Goal: Task Accomplishment & Management: Use online tool/utility

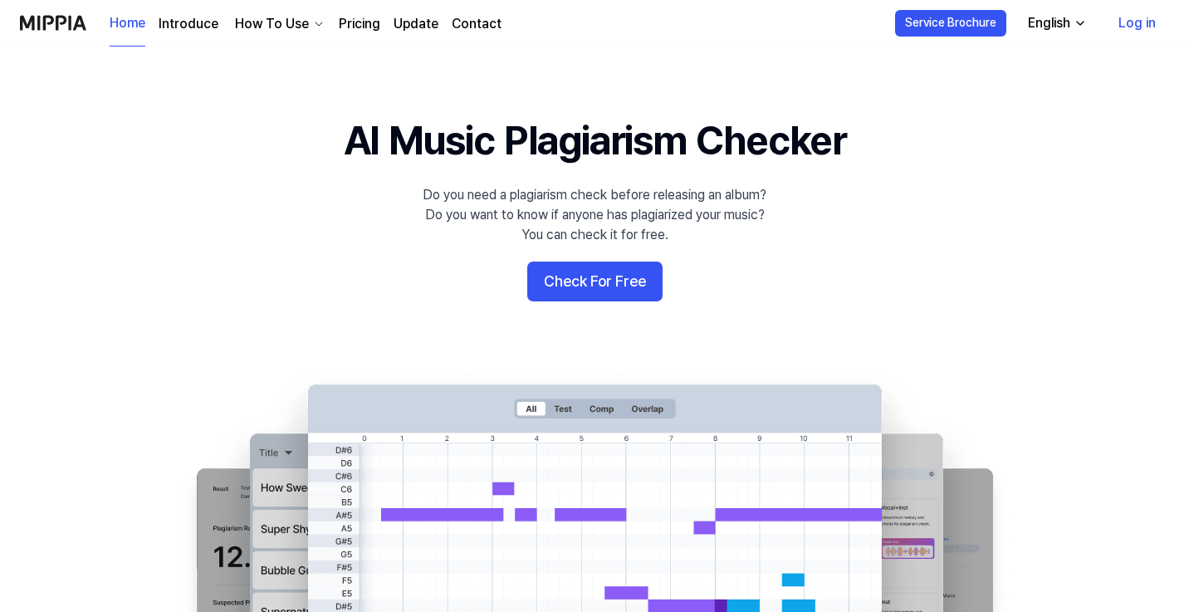
click at [586, 279] on button "Check For Free" at bounding box center [594, 282] width 135 height 40
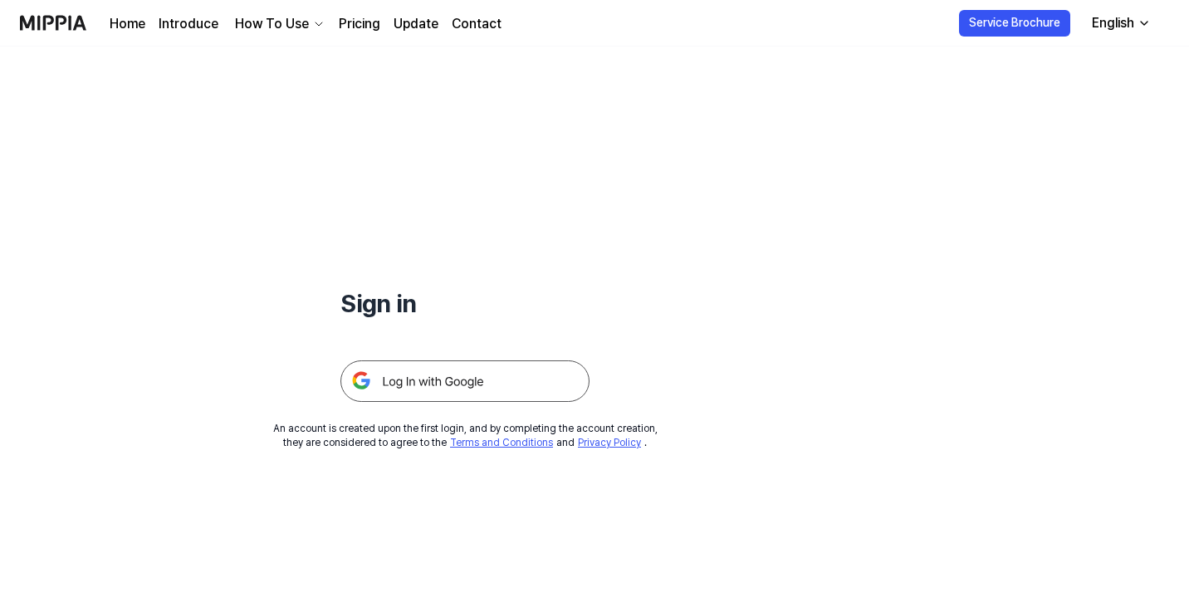
scroll to position [148, 0]
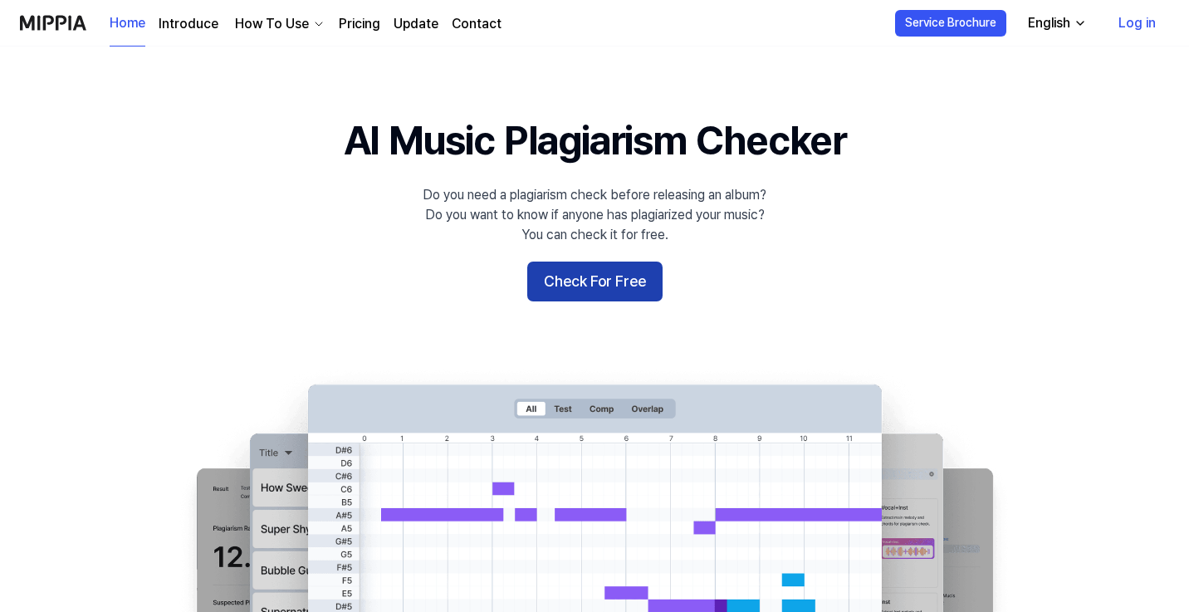
click at [564, 279] on button "Check For Free" at bounding box center [594, 282] width 135 height 40
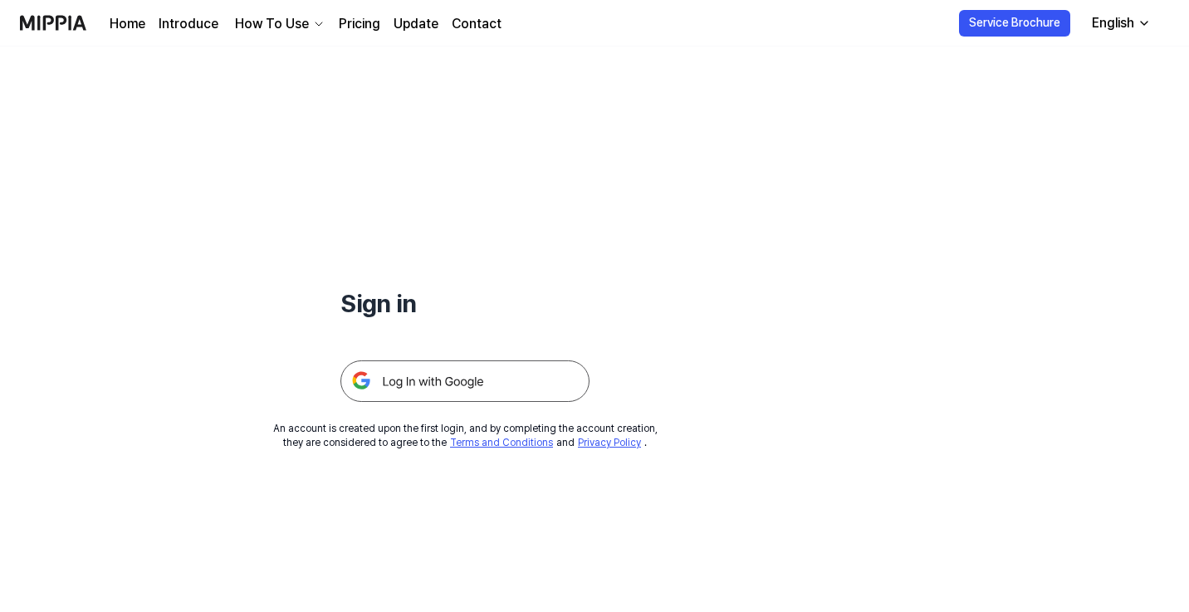
click at [427, 386] on img at bounding box center [464, 381] width 249 height 42
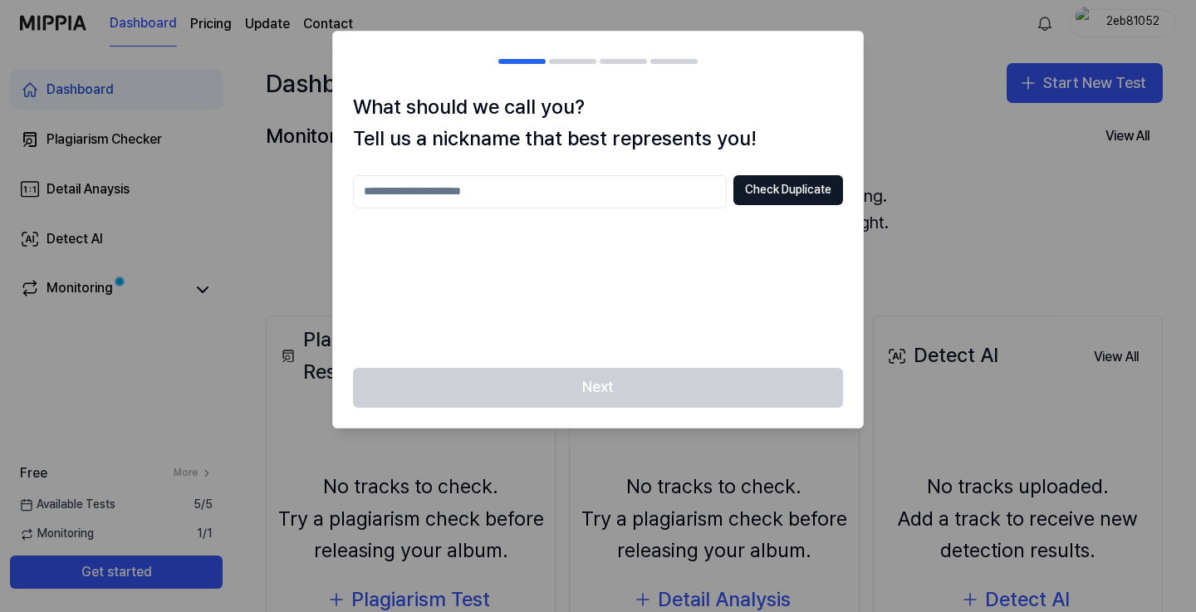
click at [445, 202] on input "text" at bounding box center [540, 191] width 374 height 33
type input "*****"
click at [775, 191] on button "Check Duplicate" at bounding box center [788, 190] width 110 height 30
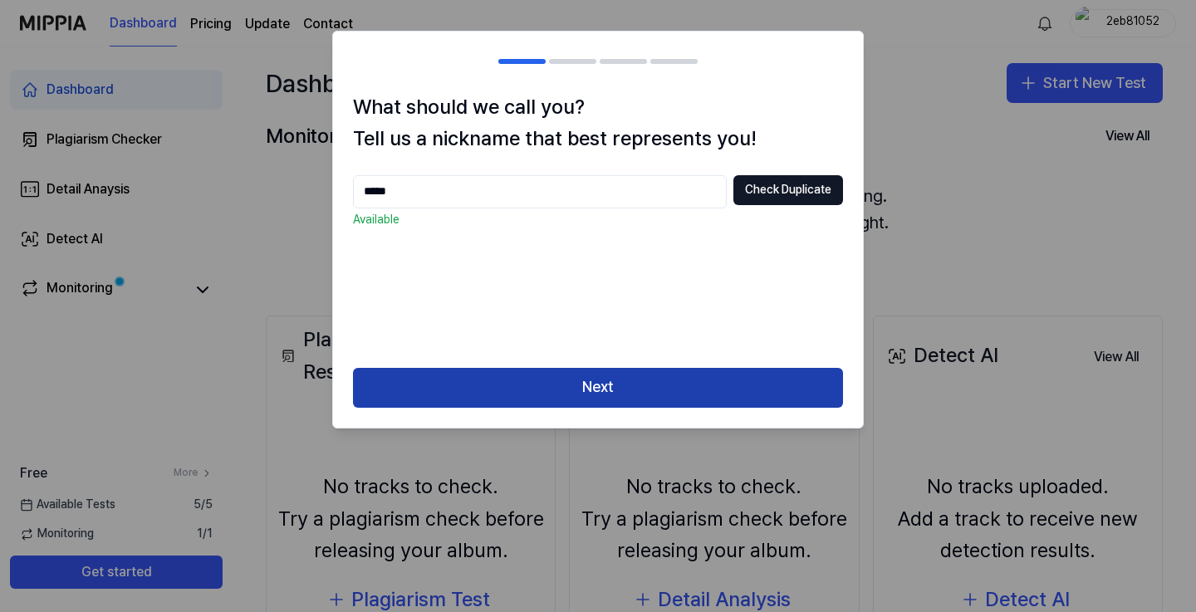
click at [614, 378] on button "Next" at bounding box center [598, 388] width 490 height 40
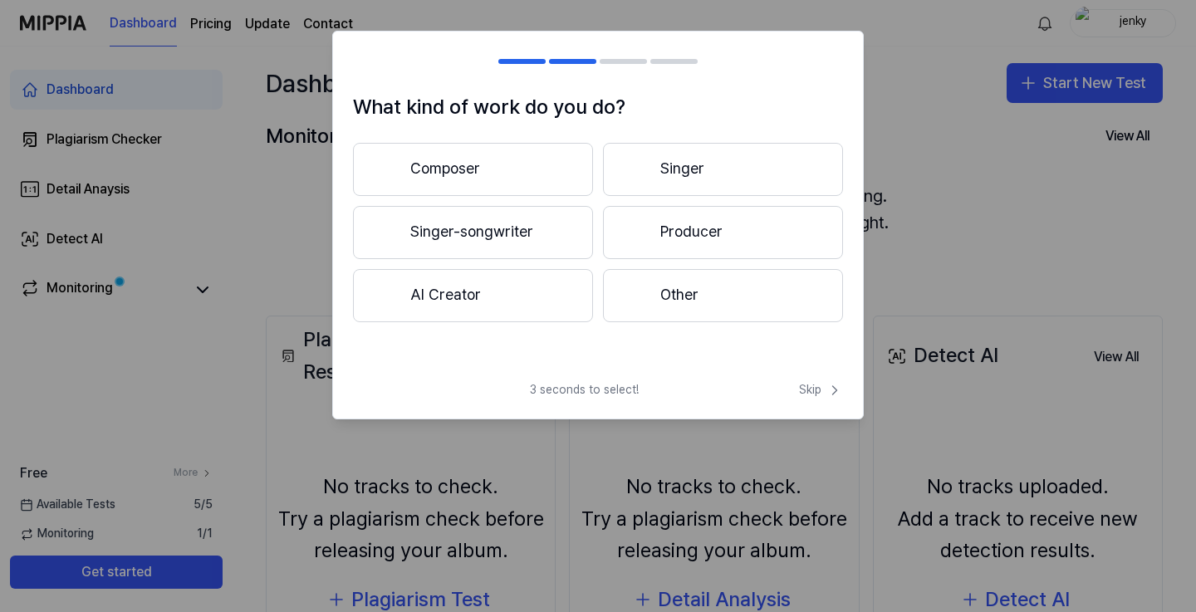
click at [539, 171] on button "Composer" at bounding box center [473, 169] width 240 height 53
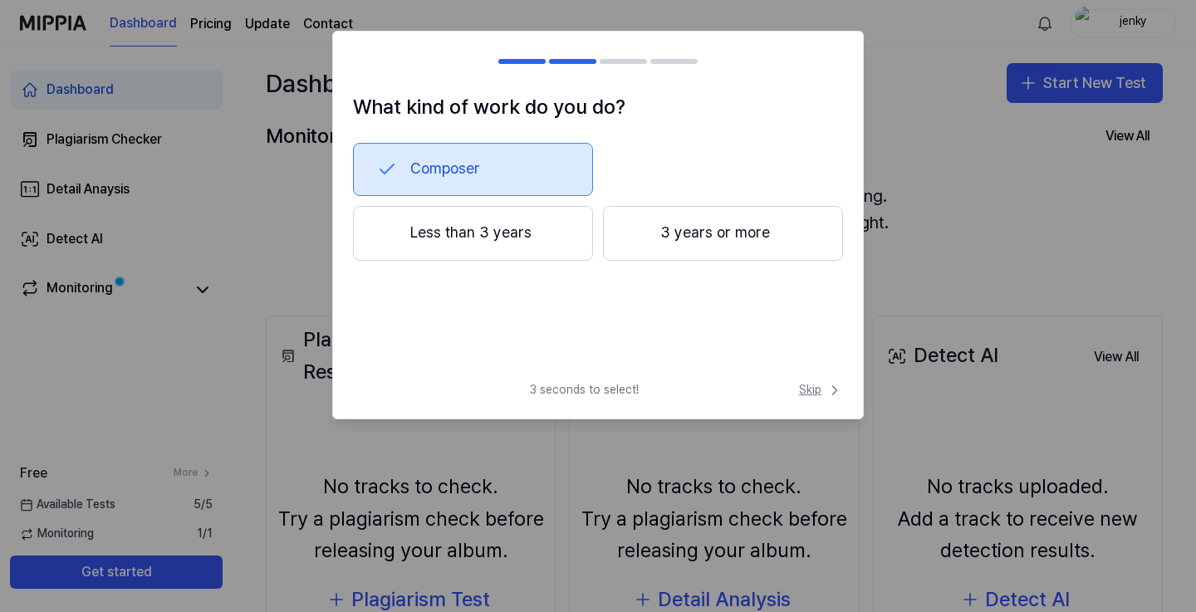
click at [818, 390] on span "Skip" at bounding box center [821, 390] width 44 height 17
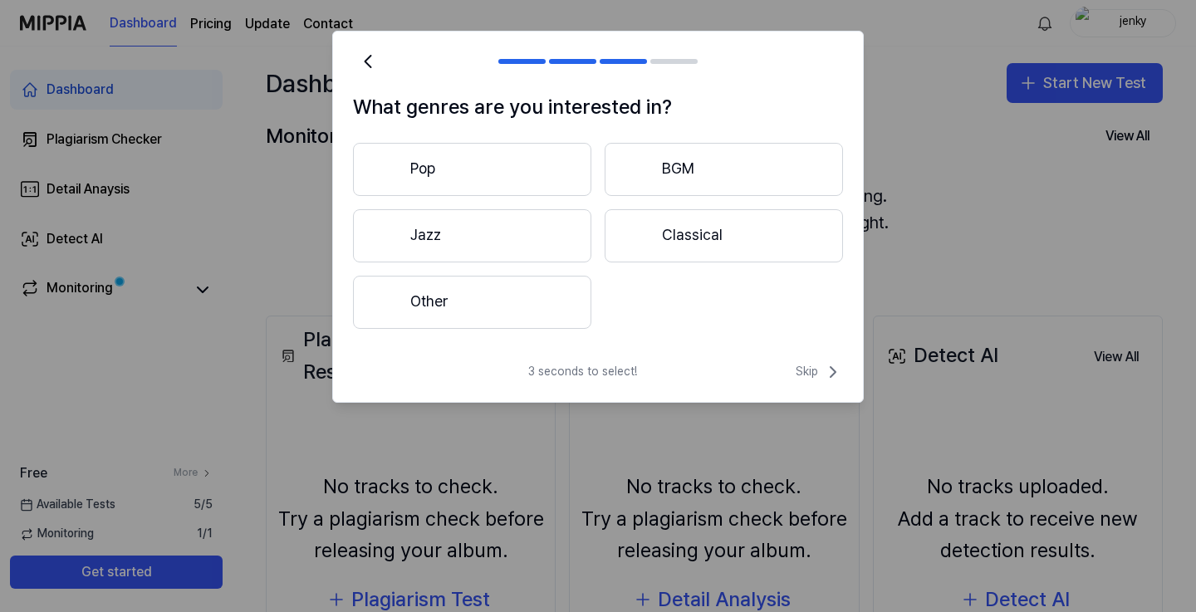
click at [696, 242] on button "Classical" at bounding box center [724, 235] width 238 height 53
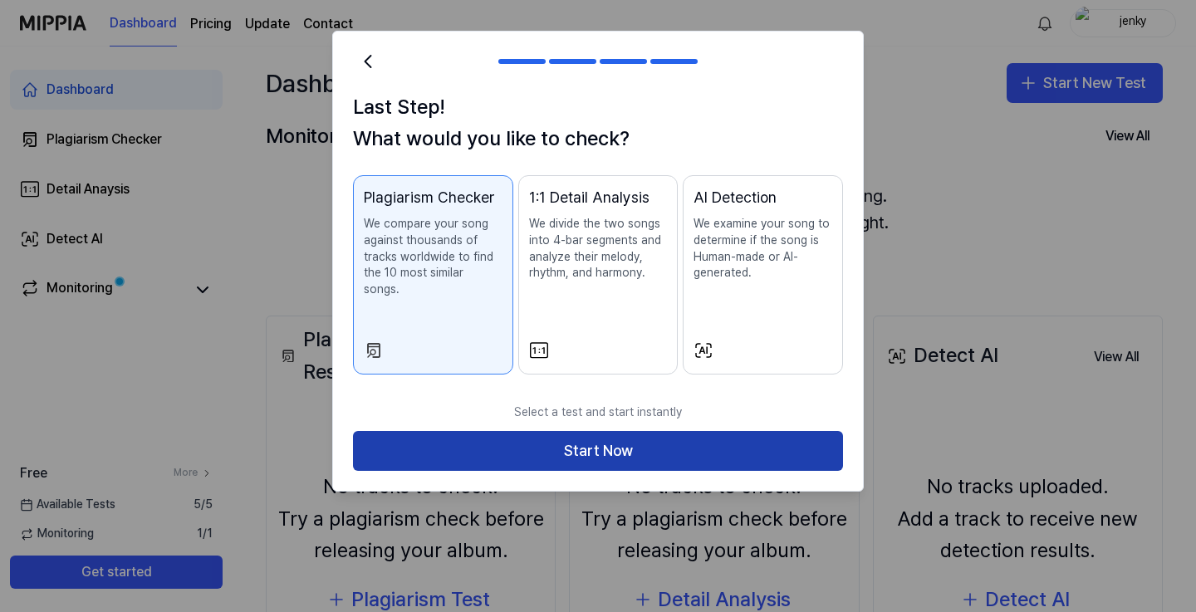
click at [600, 431] on button "Start Now" at bounding box center [598, 451] width 490 height 40
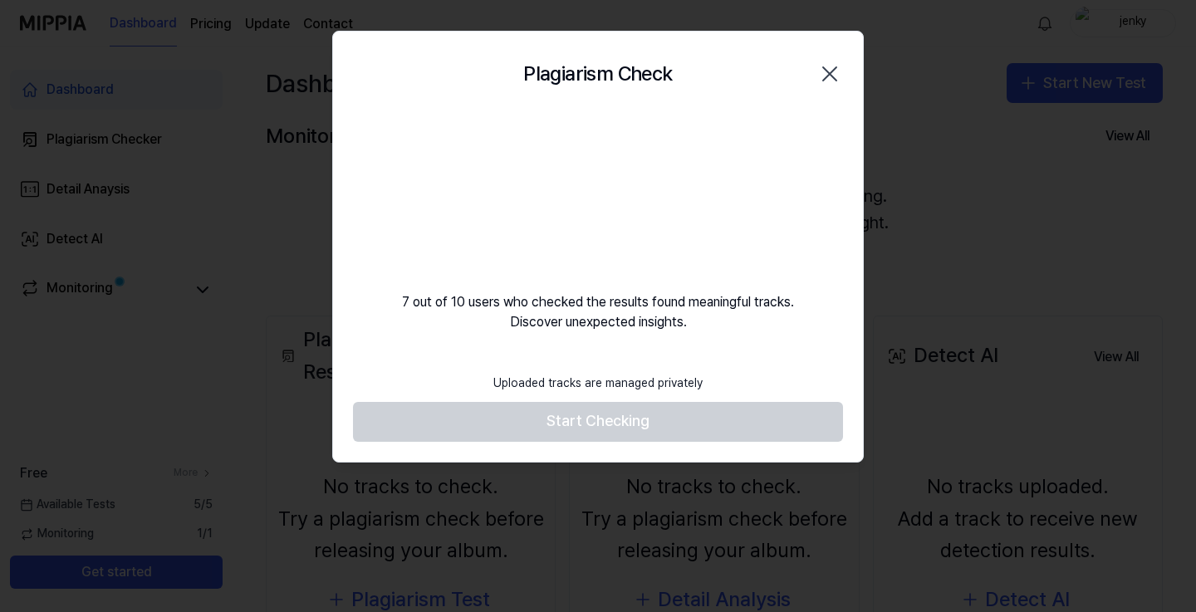
click at [595, 215] on video at bounding box center [597, 195] width 159 height 159
click at [589, 375] on div "Uploaded tracks are managed privately" at bounding box center [597, 383] width 229 height 37
click at [608, 387] on div "Uploaded tracks are managed privately" at bounding box center [597, 383] width 229 height 37
click at [606, 419] on footer "Uploaded tracks are managed privately Start Checking" at bounding box center [598, 403] width 490 height 76
click at [432, 309] on div "7 out of 10 users who checked the results found meaningful tracks. Discover une…" at bounding box center [598, 224] width 530 height 216
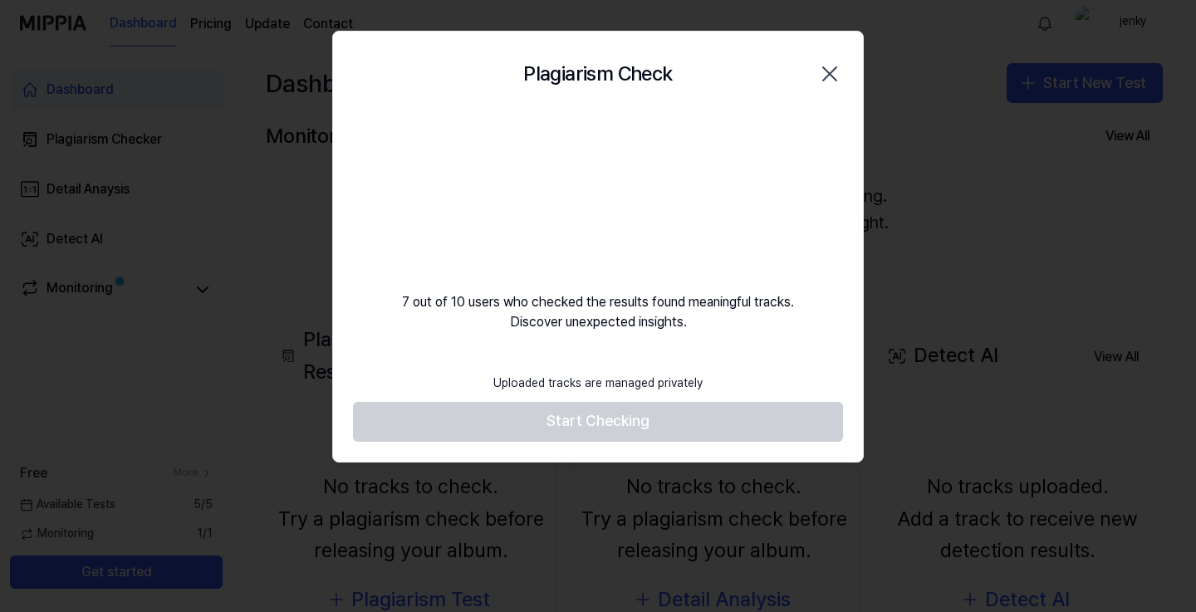
click at [599, 327] on div "7 out of 10 users who checked the results found meaningful tracks. Discover une…" at bounding box center [598, 224] width 530 height 216
click at [597, 315] on div "7 out of 10 users who checked the results found meaningful tracks. Discover une…" at bounding box center [598, 224] width 530 height 216
click at [597, 273] on video at bounding box center [597, 195] width 159 height 159
click at [585, 226] on video at bounding box center [597, 195] width 159 height 159
click at [599, 81] on h2 "Plagiarism Check" at bounding box center [597, 74] width 149 height 32
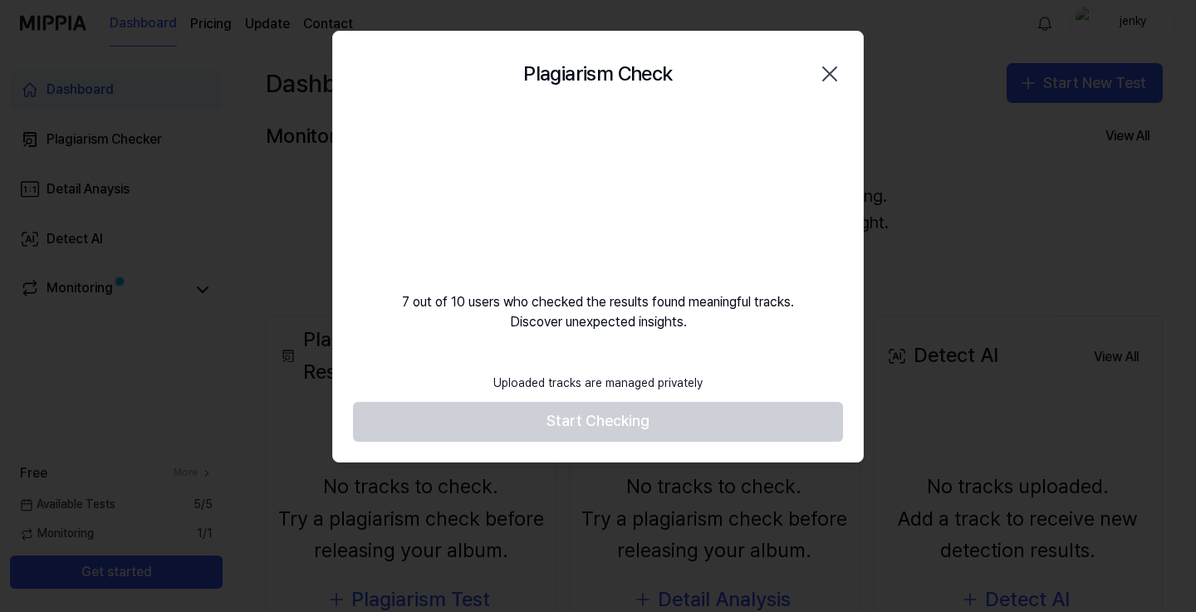
drag, startPoint x: 600, startPoint y: 214, endPoint x: 488, endPoint y: 211, distance: 112.2
click at [487, 212] on div "7 out of 10 users who checked the results found meaningful tracks. Discover une…" at bounding box center [598, 224] width 530 height 216
click at [488, 211] on div "7 out of 10 users who checked the results found meaningful tracks. Discover une…" at bounding box center [598, 224] width 530 height 216
click at [590, 421] on footer "Uploaded tracks are managed privately Start Checking" at bounding box center [598, 403] width 490 height 76
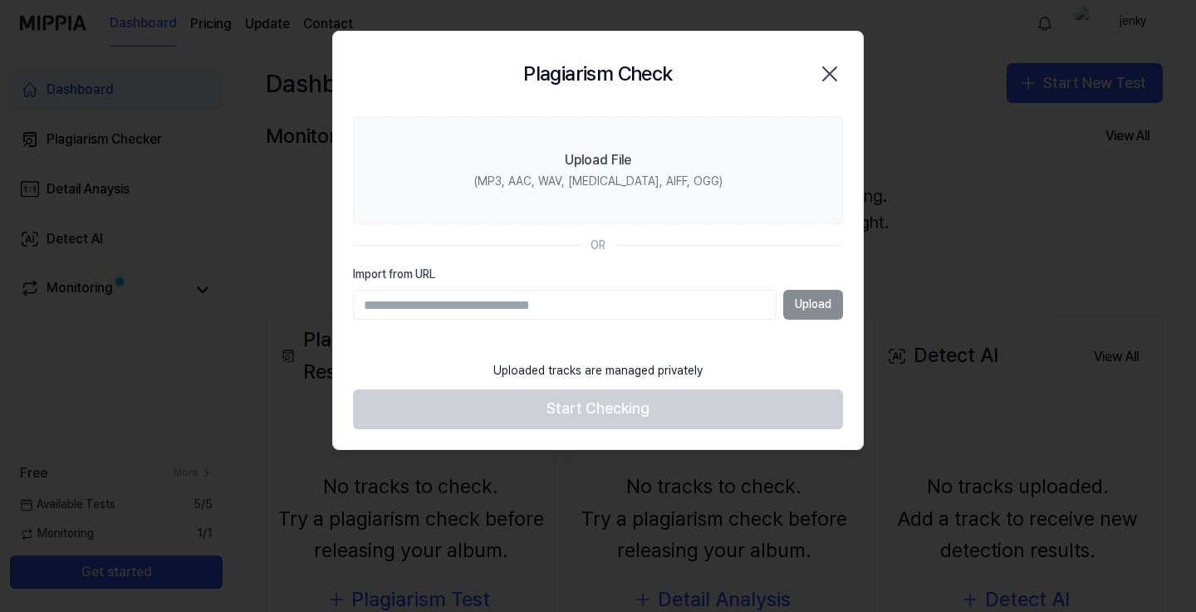
click at [590, 389] on div at bounding box center [598, 306] width 1196 height 612
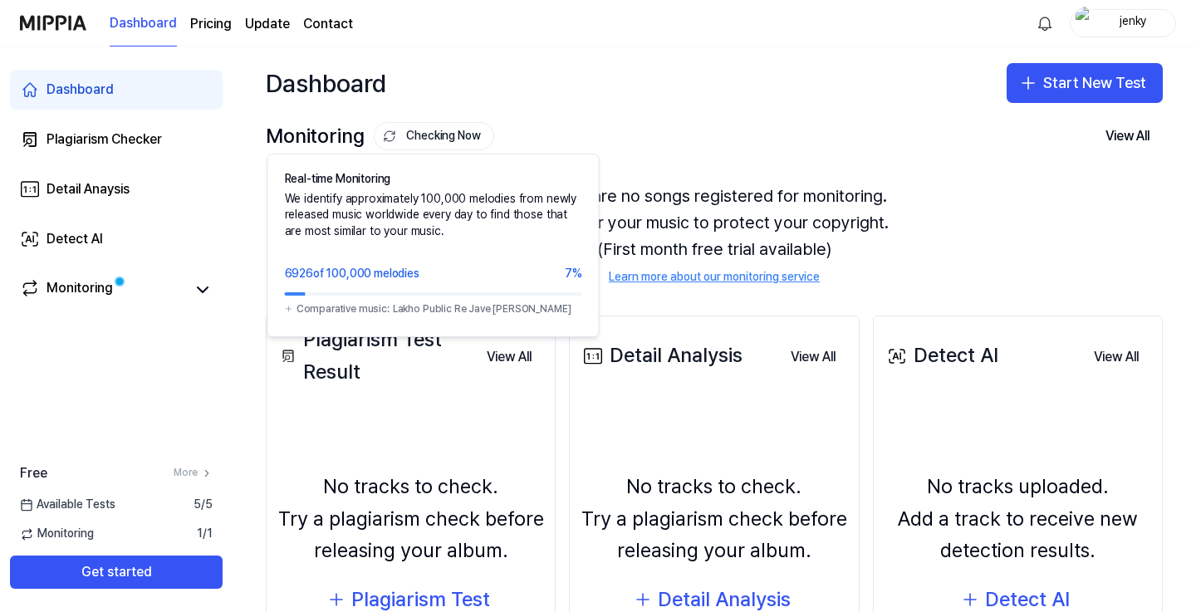
click at [374, 127] on div "Checking Now Real-time Monitoring We identify approximately 100,000 melodies fr…" at bounding box center [434, 136] width 120 height 28
click at [421, 140] on button "Checking Now" at bounding box center [434, 136] width 120 height 28
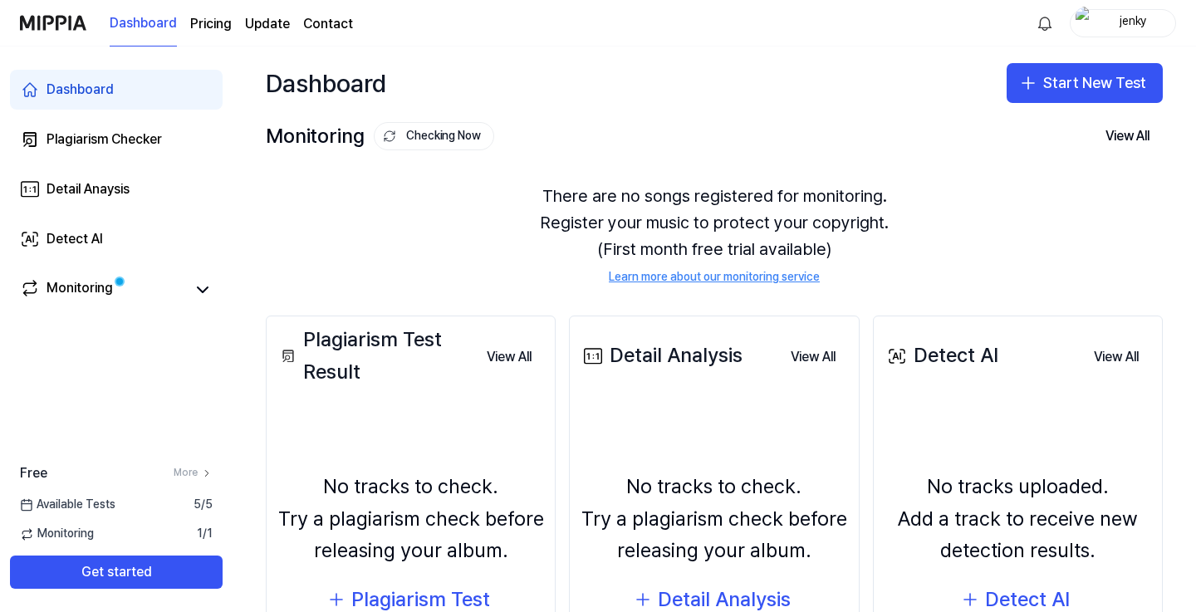
click at [344, 120] on div "Monitoring Checking Now" at bounding box center [380, 136] width 228 height 32
click at [336, 135] on div "Monitoring Checking Now" at bounding box center [380, 136] width 228 height 32
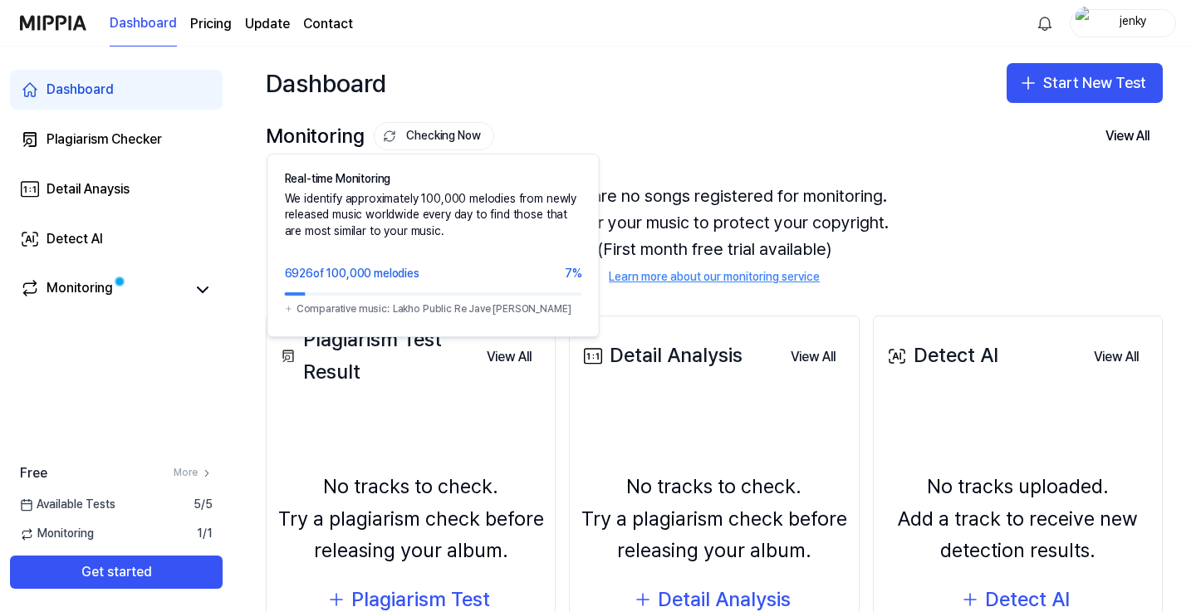
click at [408, 145] on button "Checking Now" at bounding box center [434, 136] width 120 height 28
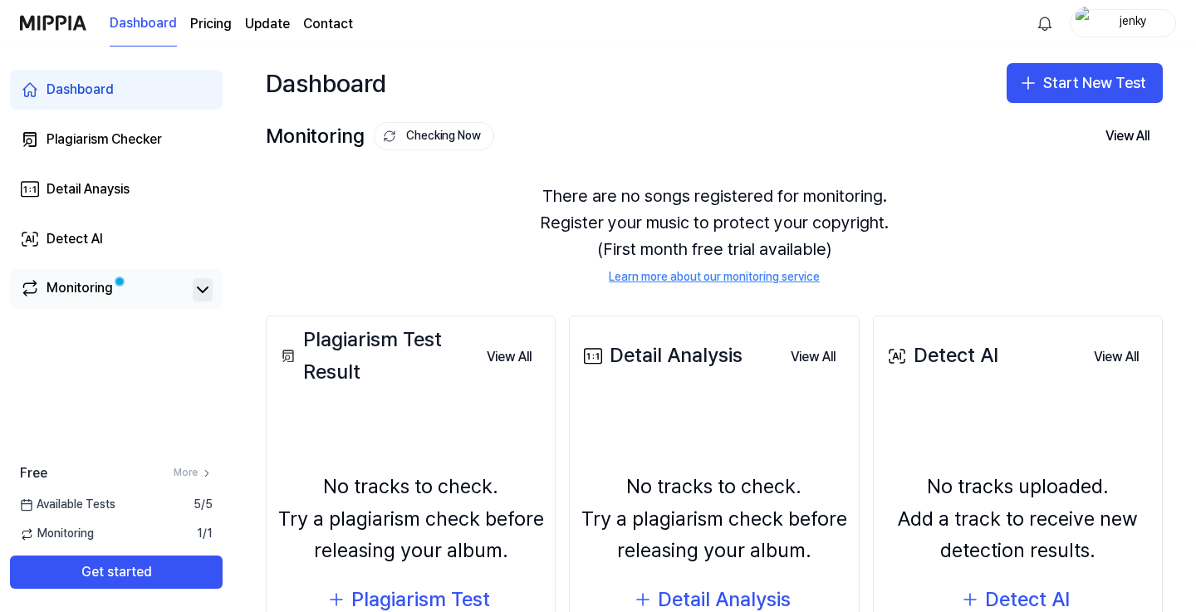
click at [208, 288] on icon at bounding box center [203, 290] width 20 height 20
click at [207, 288] on icon at bounding box center [203, 290] width 20 height 20
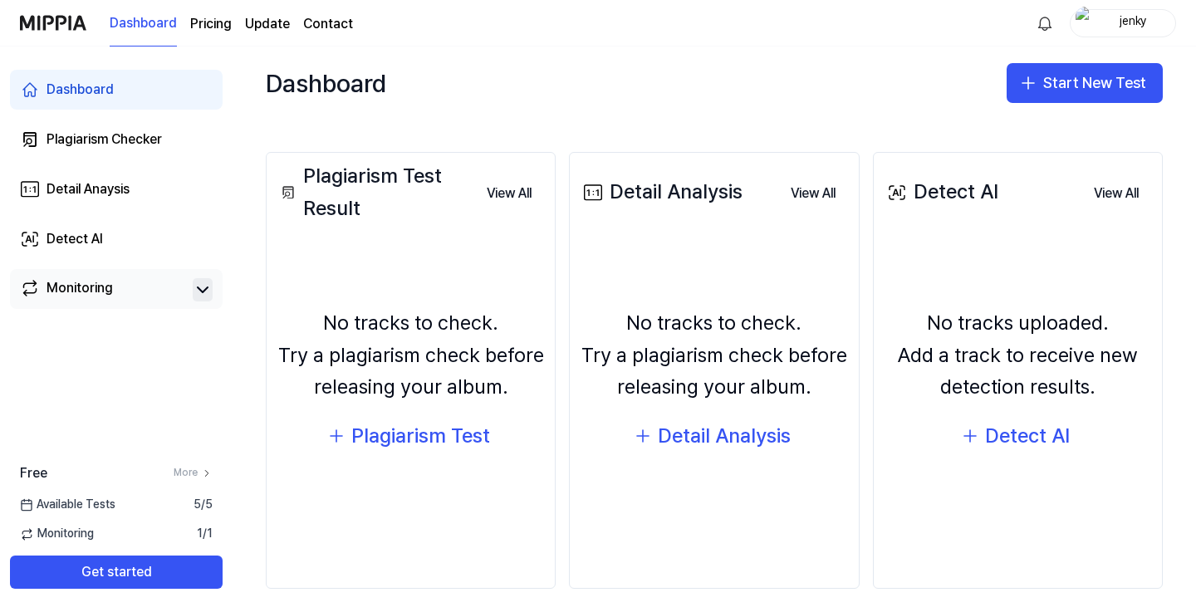
scroll to position [165, 0]
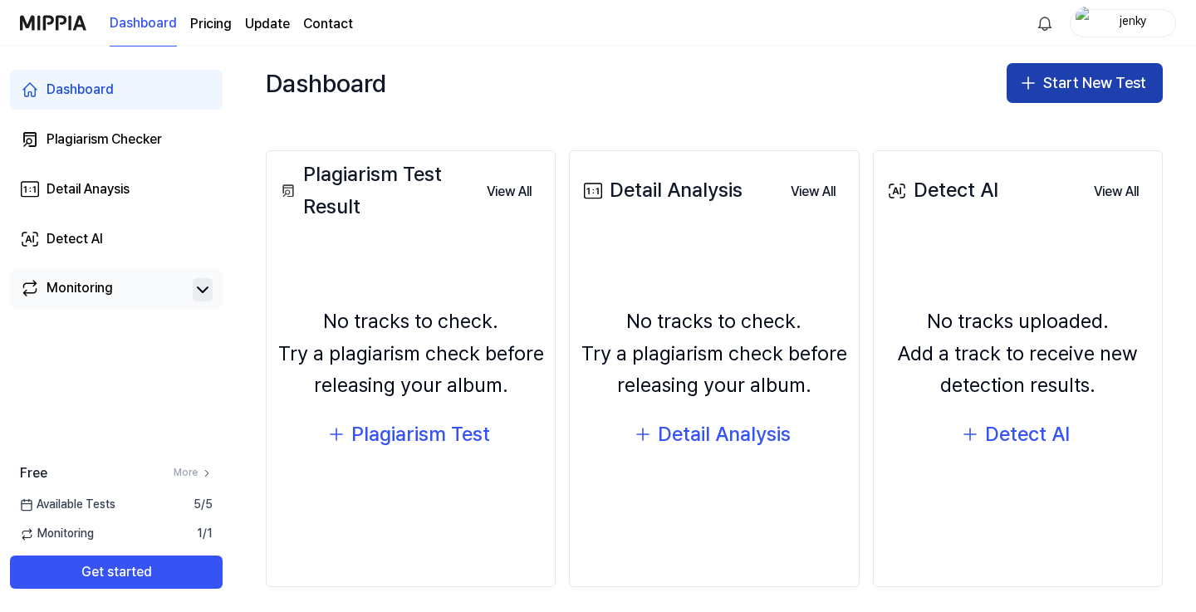
click at [1111, 81] on button "Start New Test" at bounding box center [1085, 83] width 156 height 40
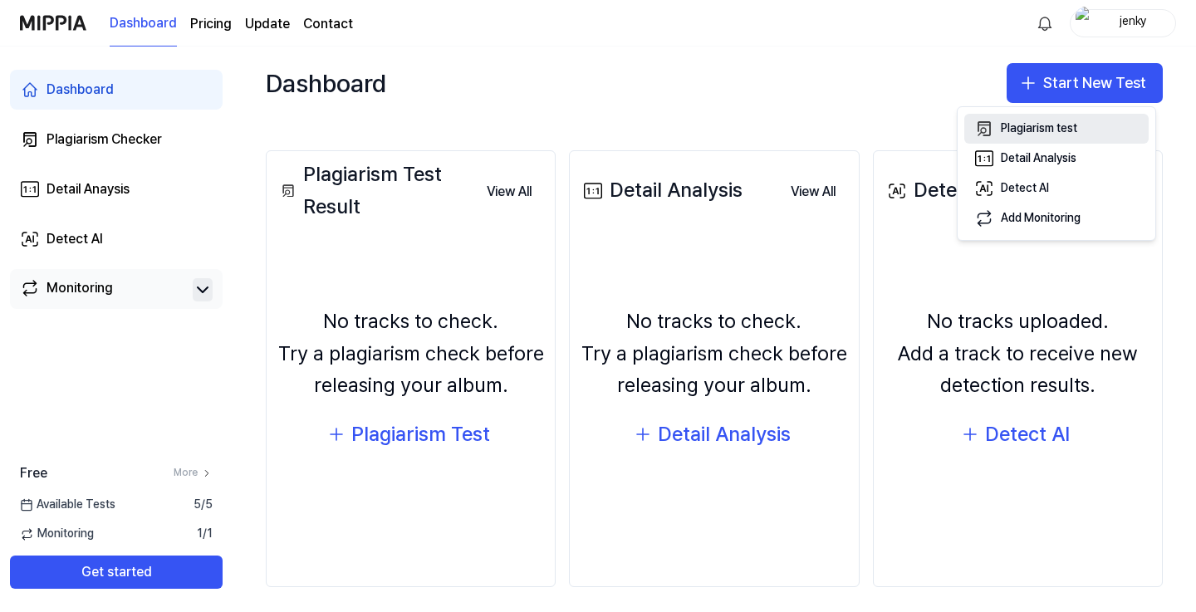
click at [1060, 129] on div "Plagiarism test" at bounding box center [1039, 128] width 76 height 17
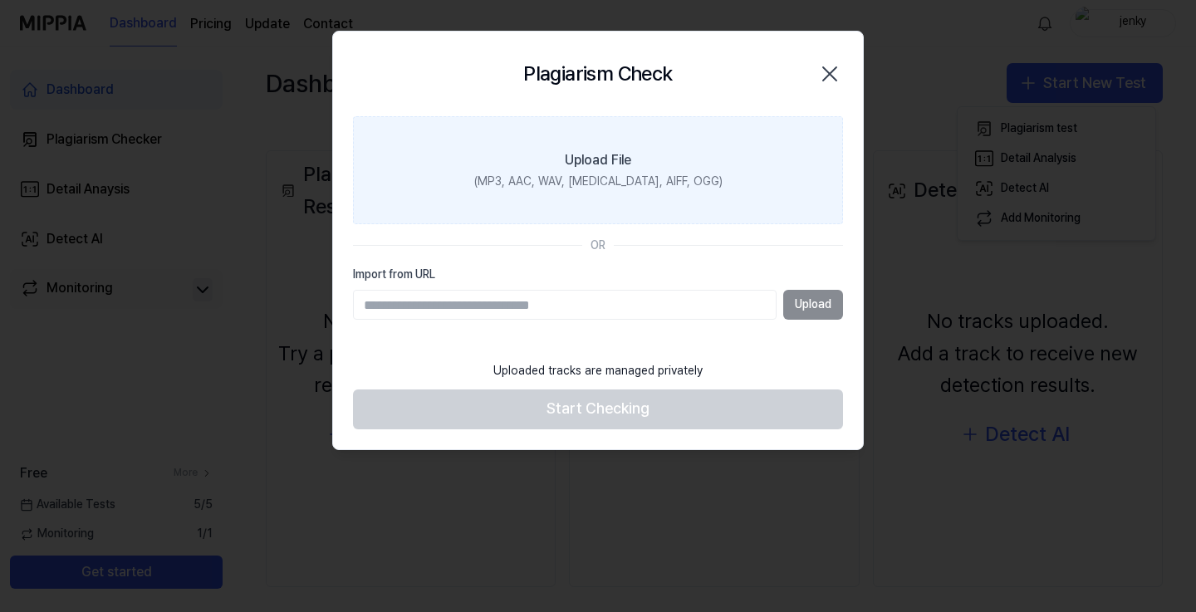
click at [580, 164] on div "Upload File" at bounding box center [598, 160] width 66 height 20
click at [0, 0] on input "Upload File (MP3, AAC, WAV, FLAC, AIFF, OGG)" at bounding box center [0, 0] width 0 height 0
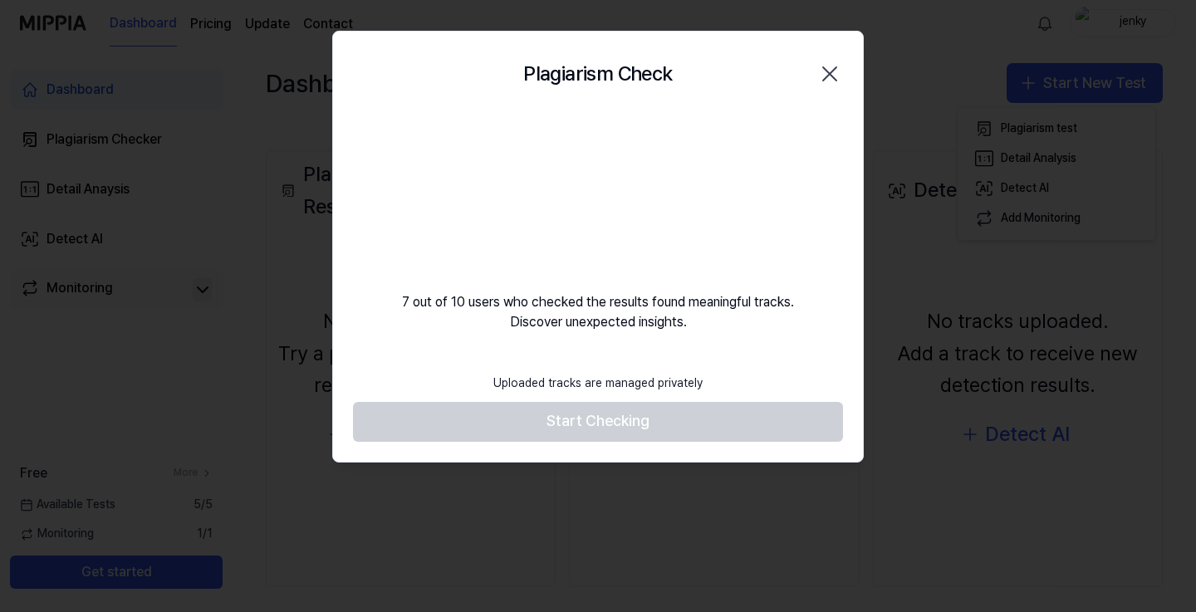
click at [610, 220] on video at bounding box center [597, 195] width 159 height 159
click at [609, 220] on video at bounding box center [597, 195] width 159 height 159
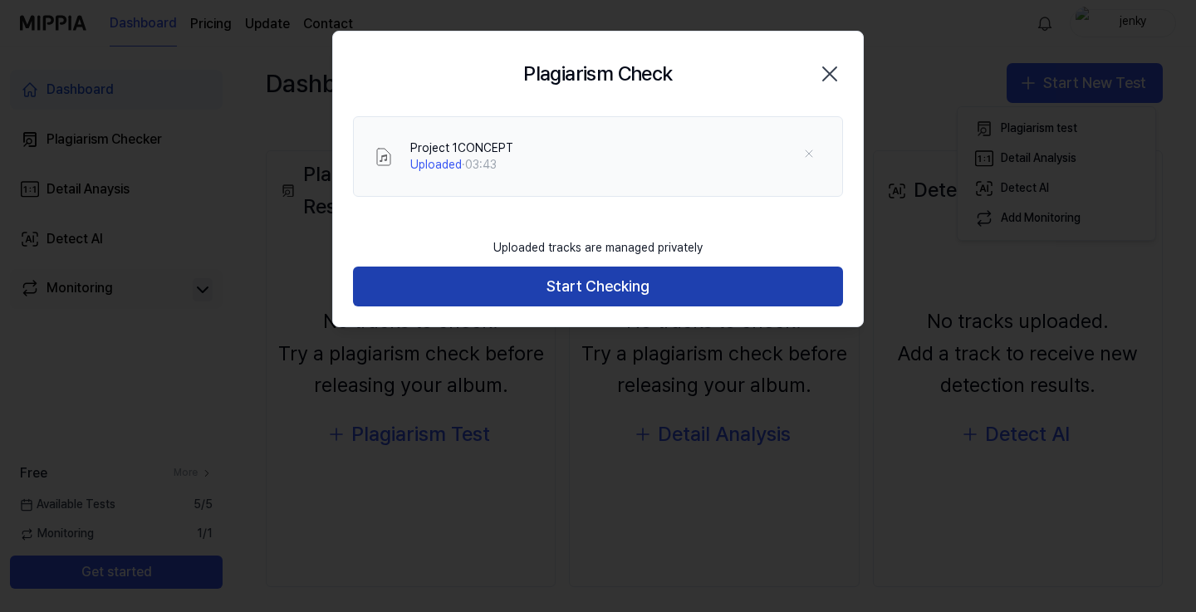
click at [666, 269] on button "Start Checking" at bounding box center [598, 287] width 490 height 40
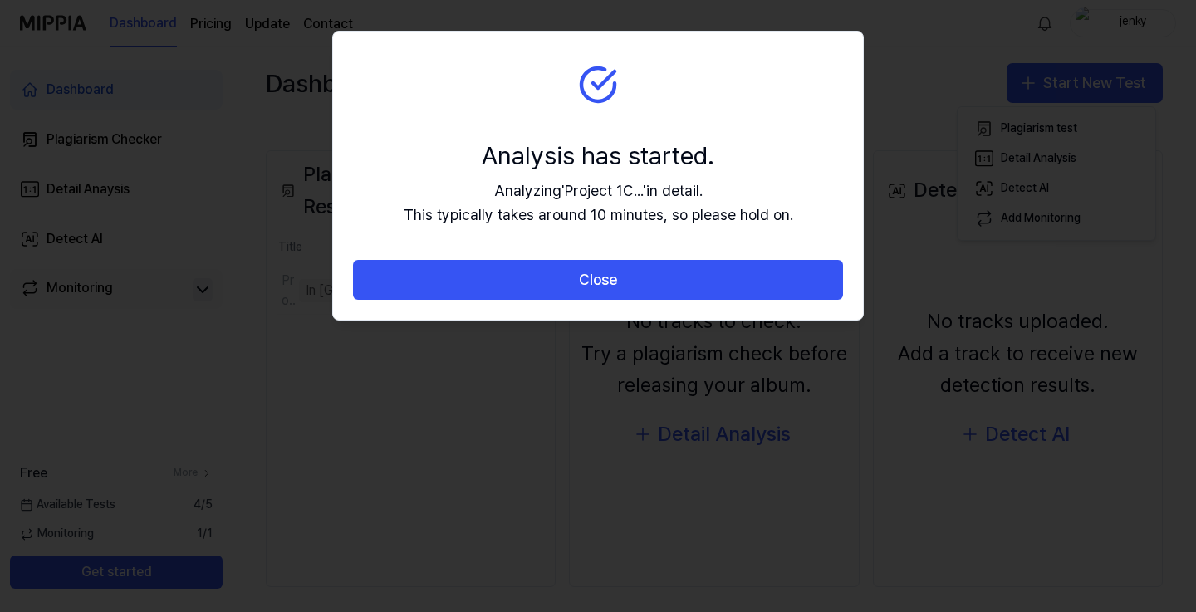
click at [610, 190] on div "Analyzing ' Project 1C... ' in detail. This typically takes around 10 minutes, …" at bounding box center [598, 203] width 389 height 48
click at [542, 169] on div "Analysis has started." at bounding box center [598, 155] width 389 height 35
click at [550, 213] on div "Analyzing ' Project 1C... ' in detail. This typically takes around 10 minutes, …" at bounding box center [598, 203] width 389 height 48
click at [445, 223] on div "Analyzing ' Project 1C... ' in detail. This typically takes around 10 minutes, …" at bounding box center [598, 203] width 389 height 48
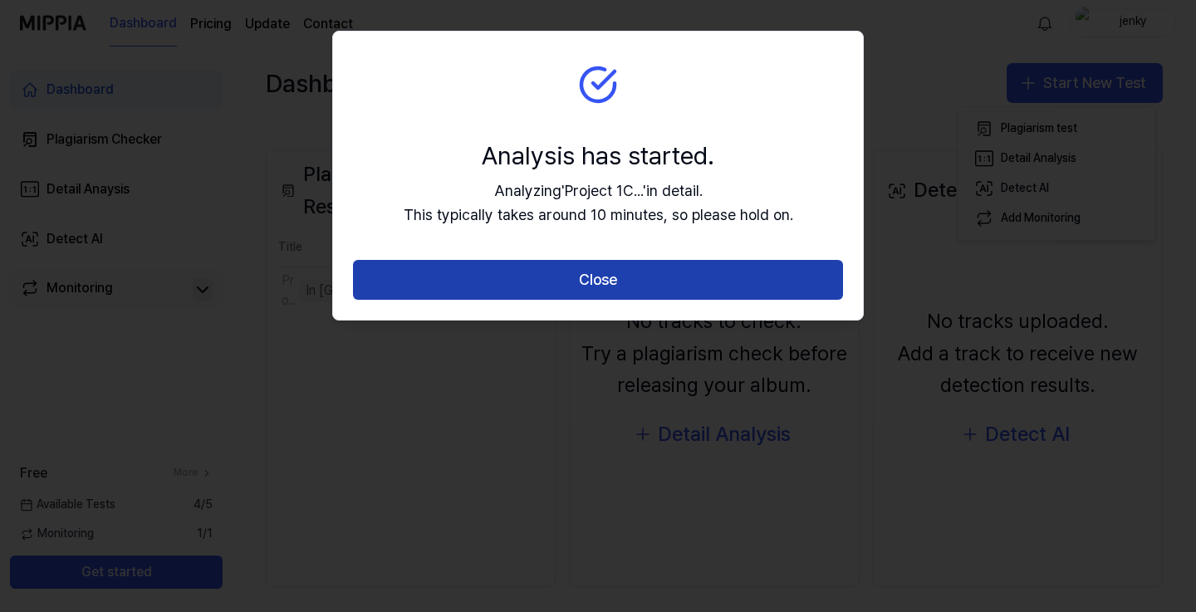
click at [563, 277] on button "Close" at bounding box center [598, 280] width 490 height 40
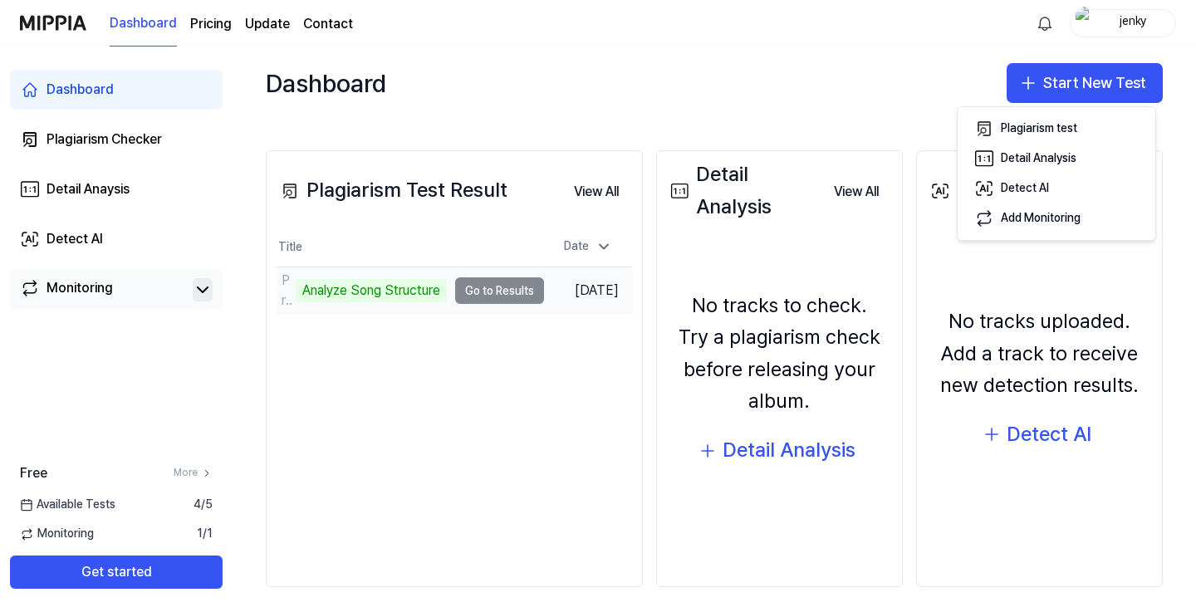
click at [534, 296] on td "Project 1CONCEPT Analyze Song Structure Go to Results" at bounding box center [410, 290] width 267 height 47
click at [502, 280] on td "Project 1CONCEPT Analyze Song Structure Go to Results" at bounding box center [410, 290] width 267 height 47
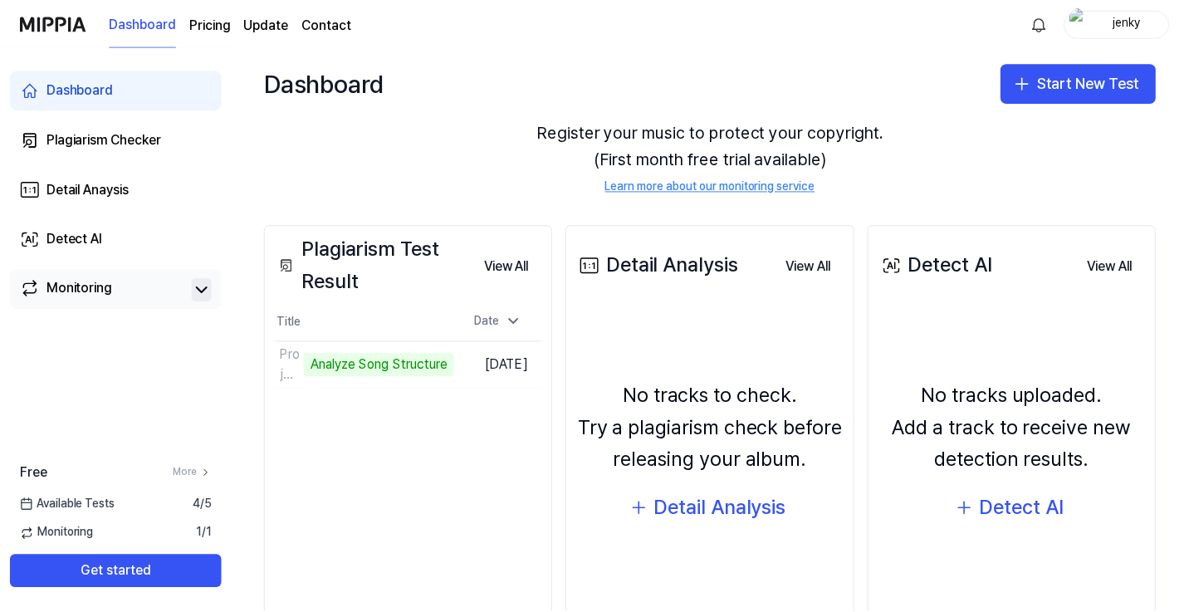
scroll to position [0, 0]
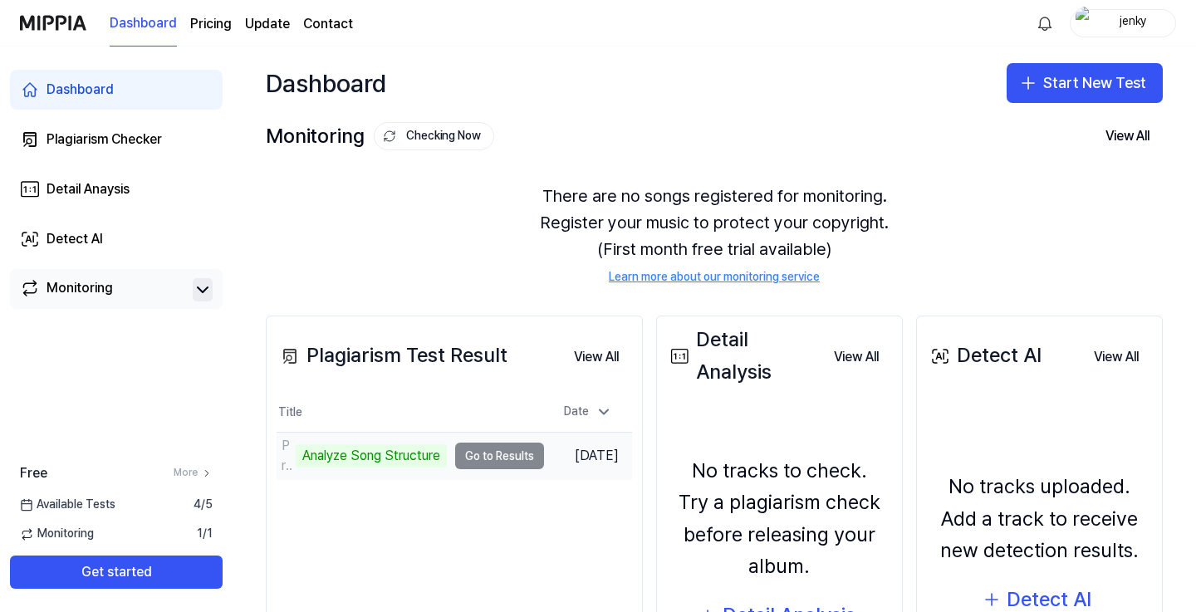
click at [480, 455] on td "Project 1CONCEPT Analyze Song Structure Go to Results" at bounding box center [410, 456] width 267 height 47
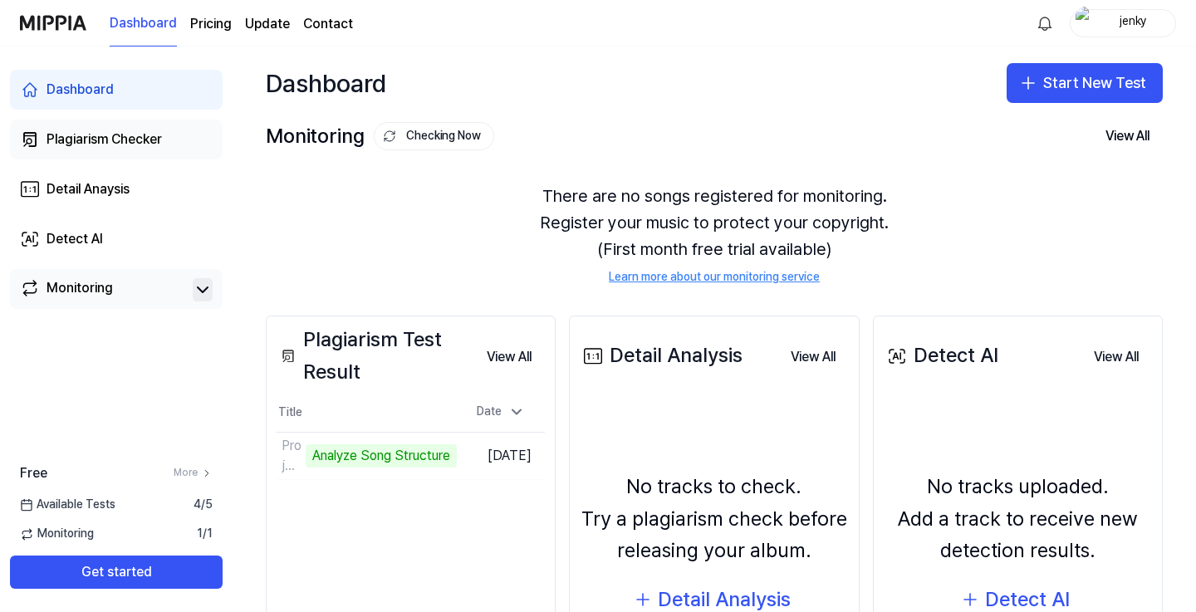
click at [169, 137] on link "Plagiarism Checker" at bounding box center [116, 140] width 213 height 40
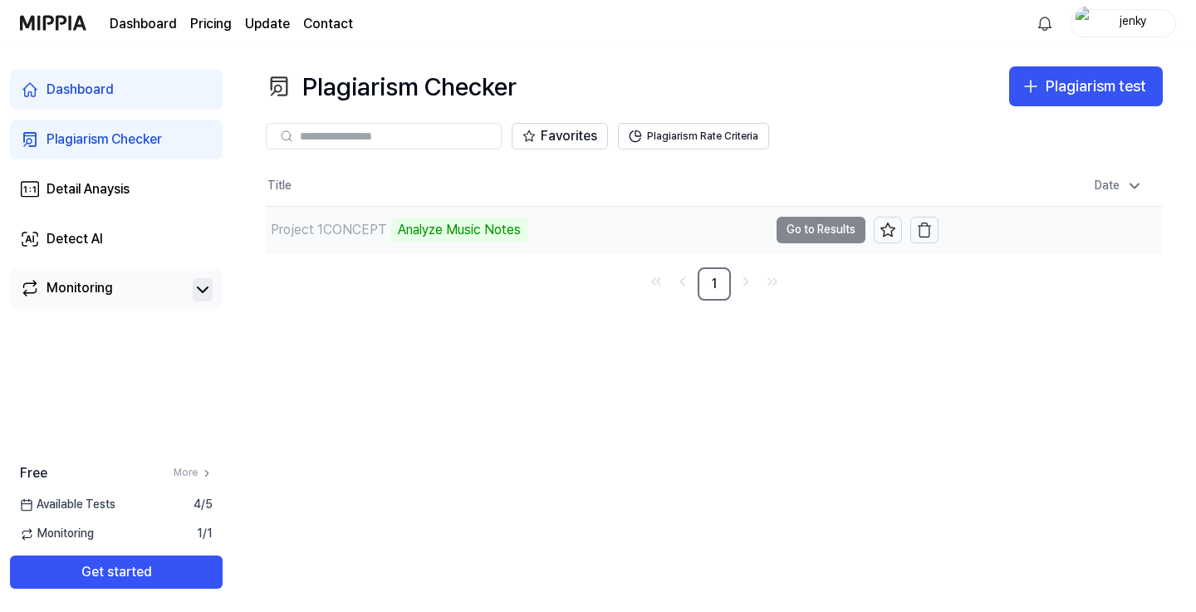
click at [459, 233] on div "Analyze Music Notes" at bounding box center [459, 229] width 136 height 23
click at [838, 227] on td "Project 1CONCEPT Analyze Music Notes Go to Results" at bounding box center [602, 230] width 673 height 47
click at [130, 182] on div "Detail Anaysis" at bounding box center [88, 189] width 83 height 20
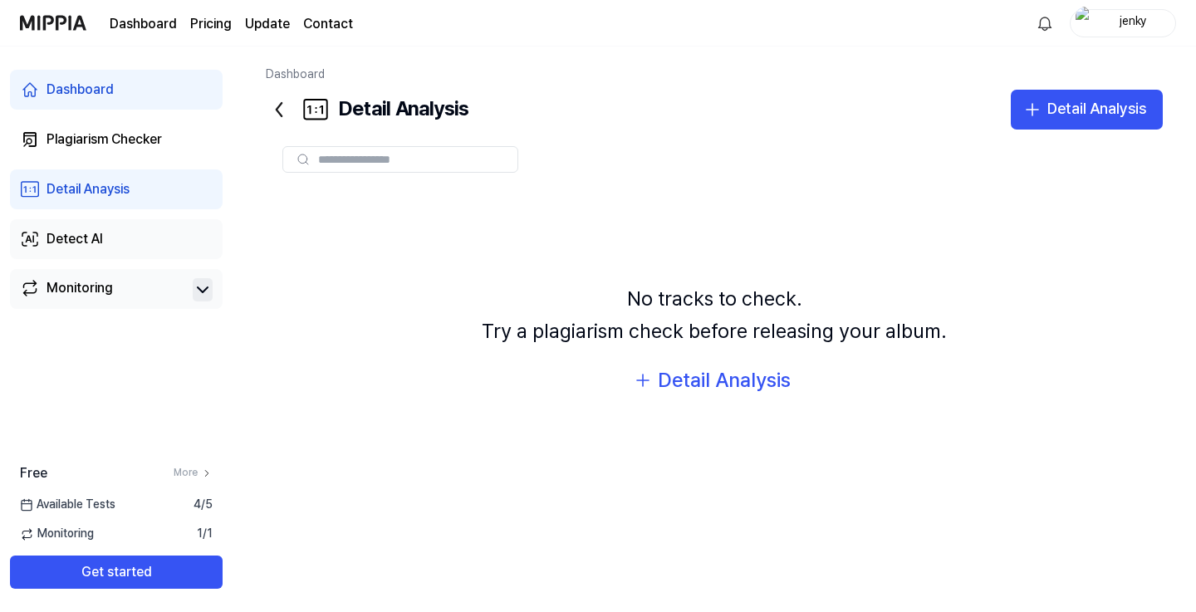
click at [106, 233] on link "Detect AI" at bounding box center [116, 239] width 213 height 40
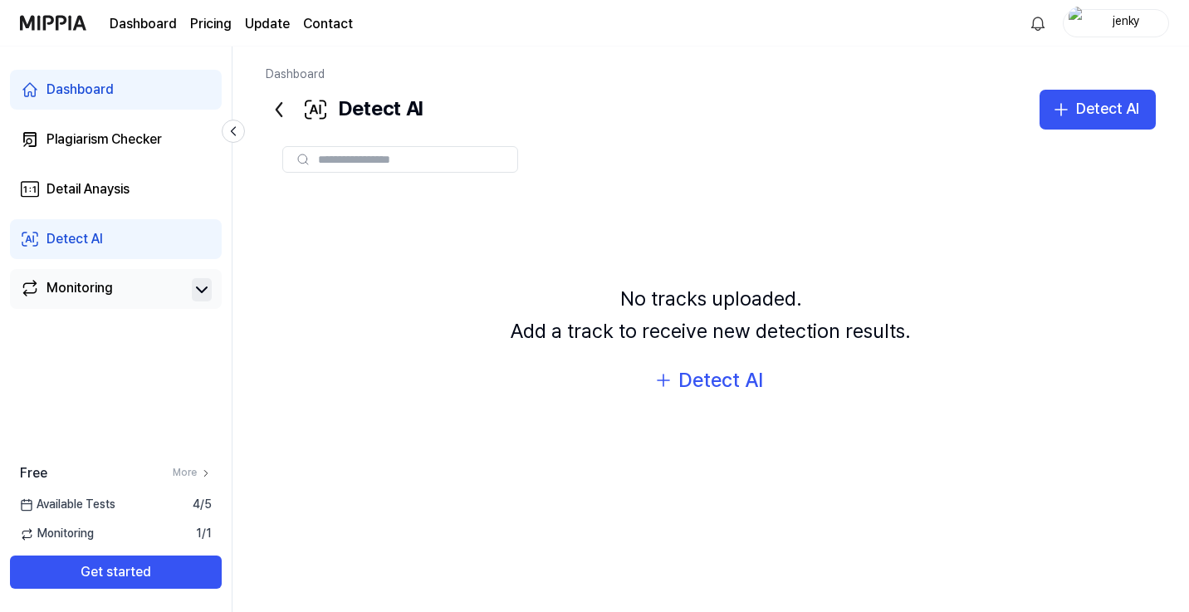
click at [92, 284] on div "Monitoring" at bounding box center [80, 289] width 66 height 23
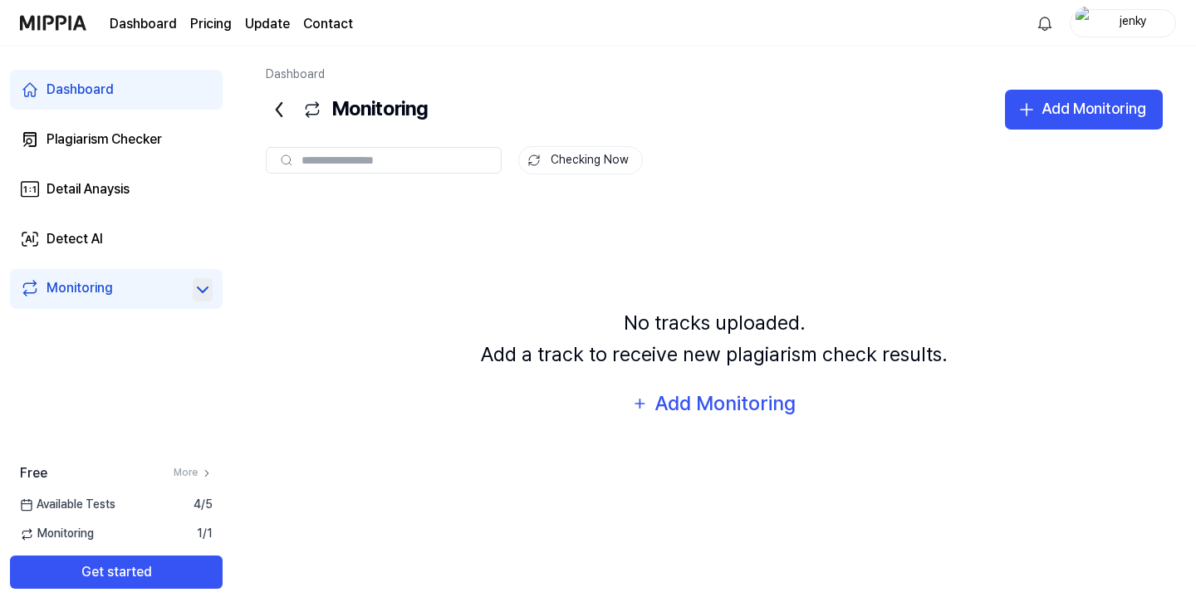
click at [202, 295] on icon at bounding box center [203, 290] width 20 height 20
click at [194, 505] on span "4 / 5" at bounding box center [202, 505] width 19 height 17
click at [207, 475] on icon at bounding box center [207, 474] width 12 height 12
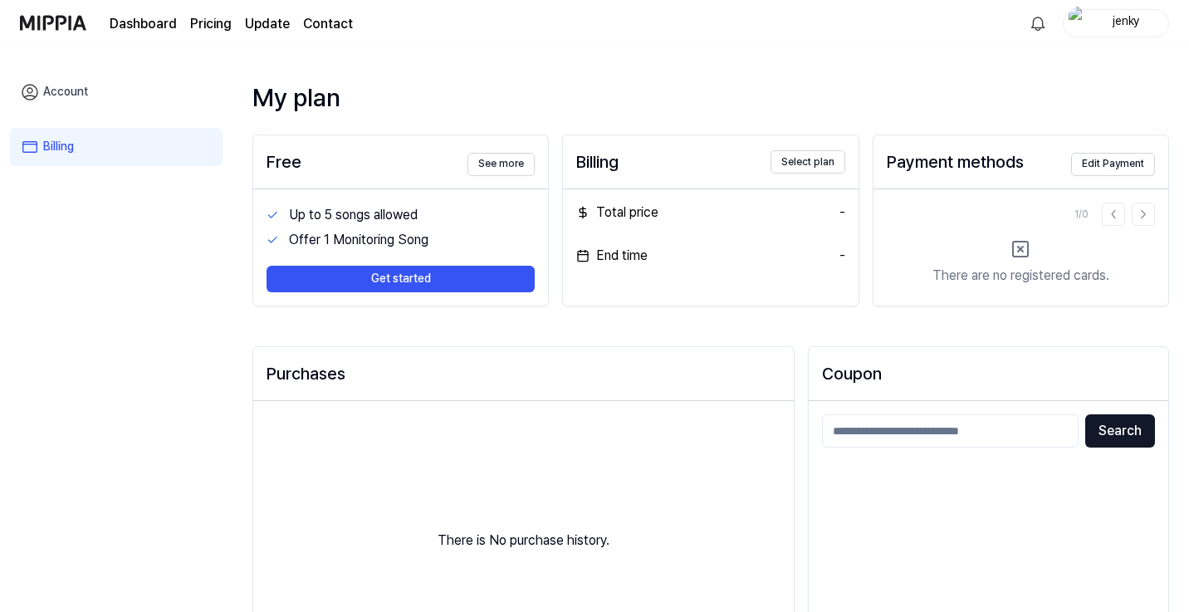
click at [218, 21] on page\) "Pricing" at bounding box center [211, 24] width 42 height 20
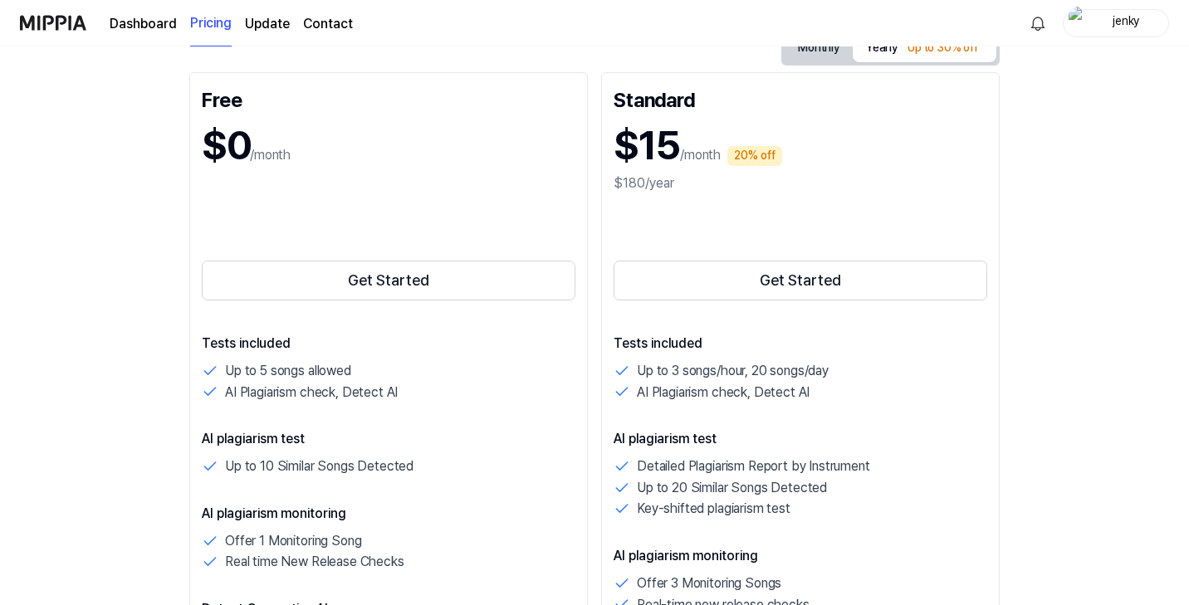
scroll to position [204, 0]
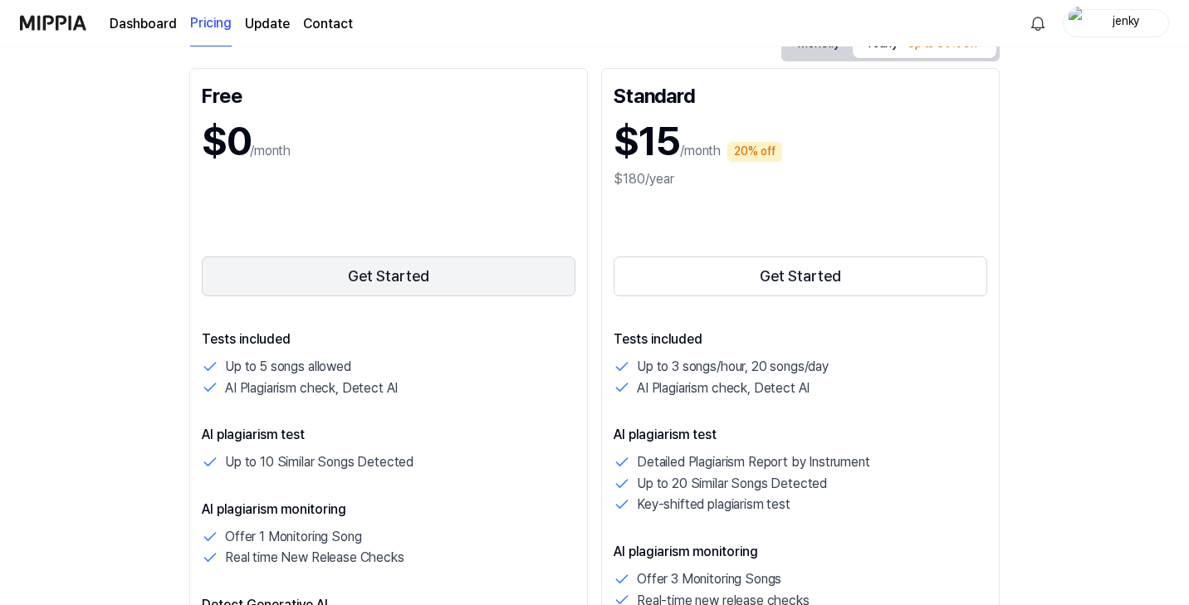
scroll to position [419, 0]
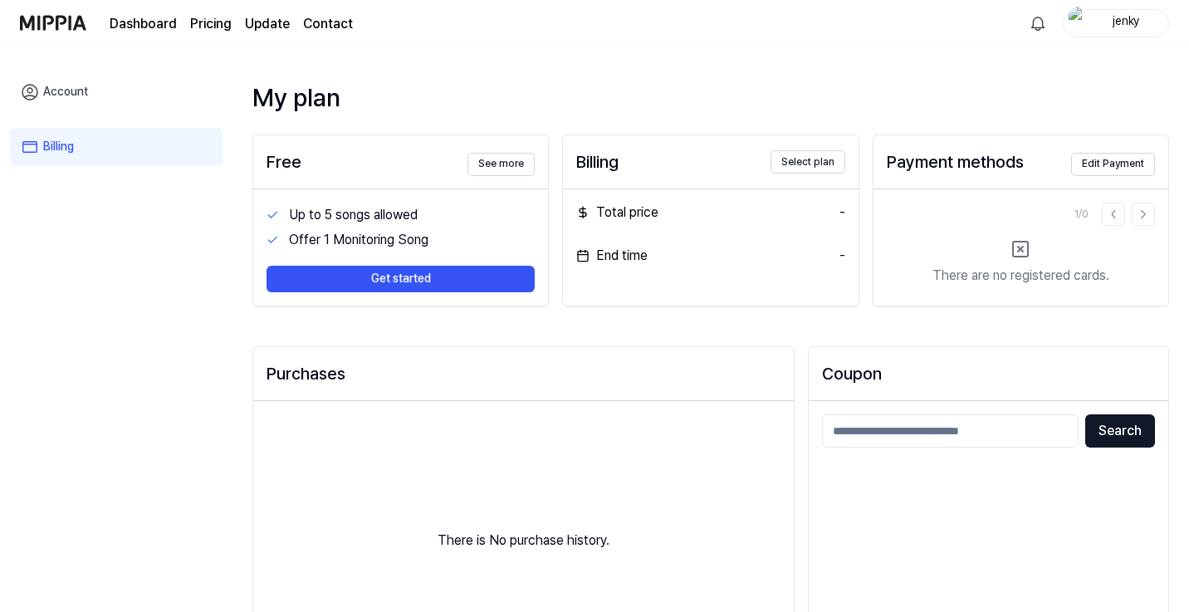
click at [158, 9] on div "Dashboard Pricing Update Contact" at bounding box center [231, 23] width 243 height 46
click at [149, 32] on link "Dashboard" at bounding box center [143, 24] width 67 height 20
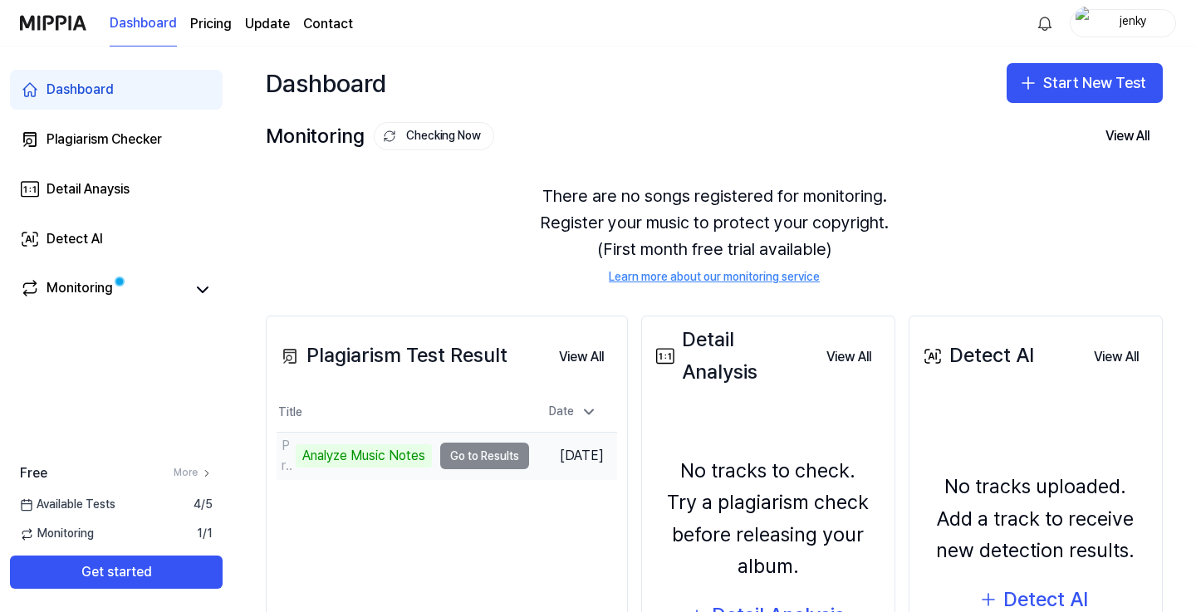
click at [473, 458] on td "Project 1CONCEPT Analyze Music Notes Go to Results" at bounding box center [403, 456] width 252 height 47
click at [473, 461] on td "Project 1CONCEPT Analyze Music Notes Go to Results" at bounding box center [403, 456] width 252 height 47
click at [384, 454] on div "Analyze Music Notes" at bounding box center [364, 455] width 136 height 23
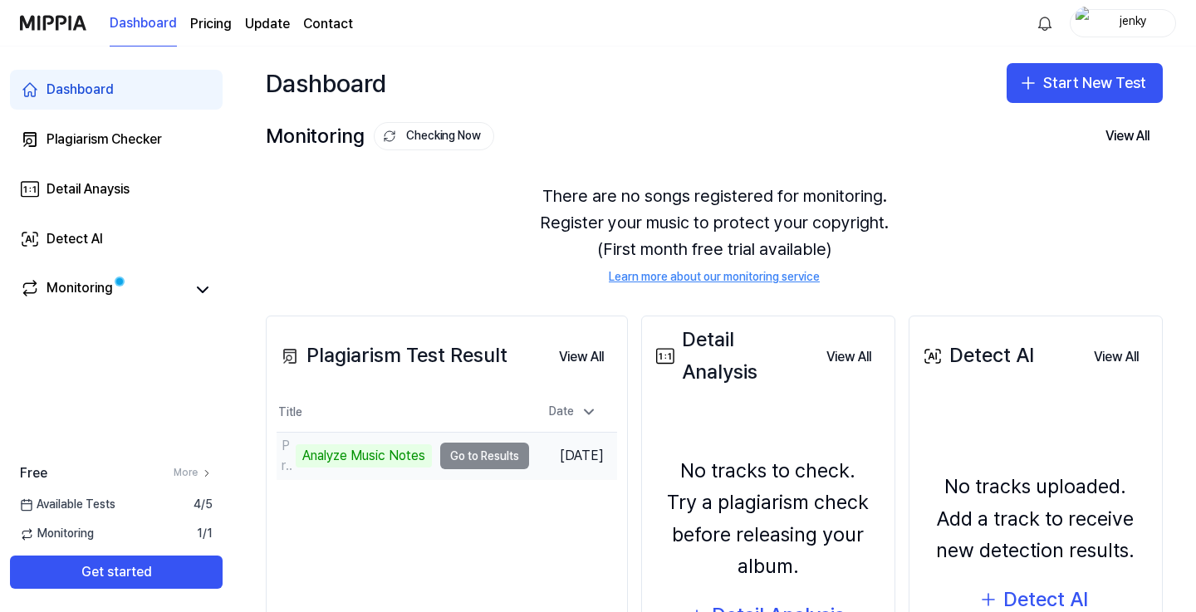
click at [384, 454] on div "Analyze Music Notes" at bounding box center [364, 455] width 136 height 23
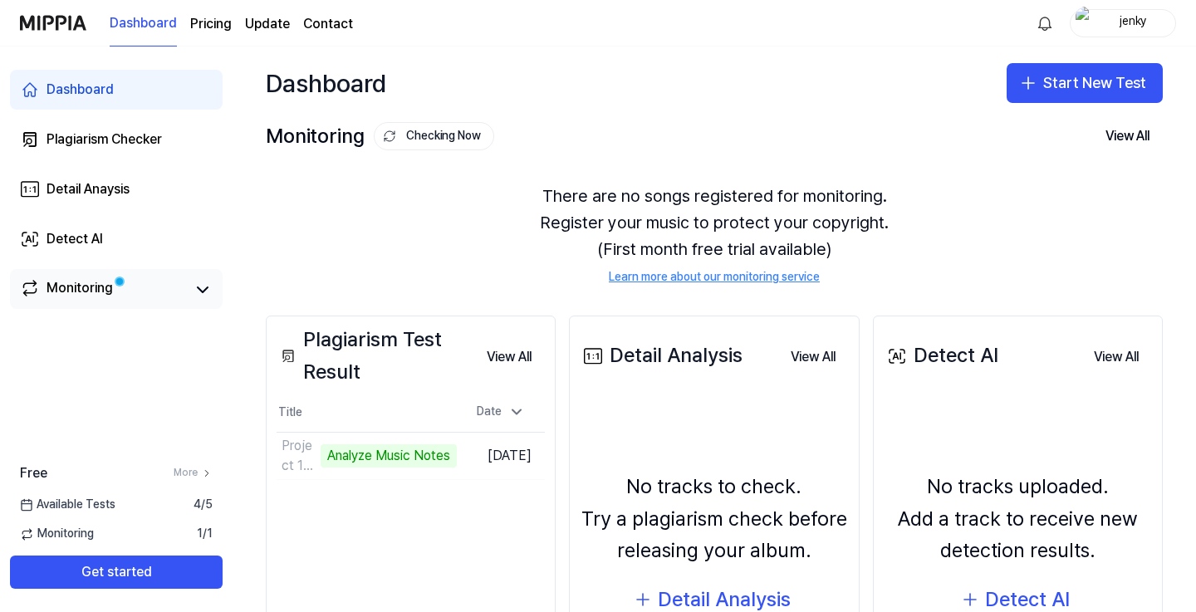
click at [115, 287] on span at bounding box center [120, 282] width 10 height 10
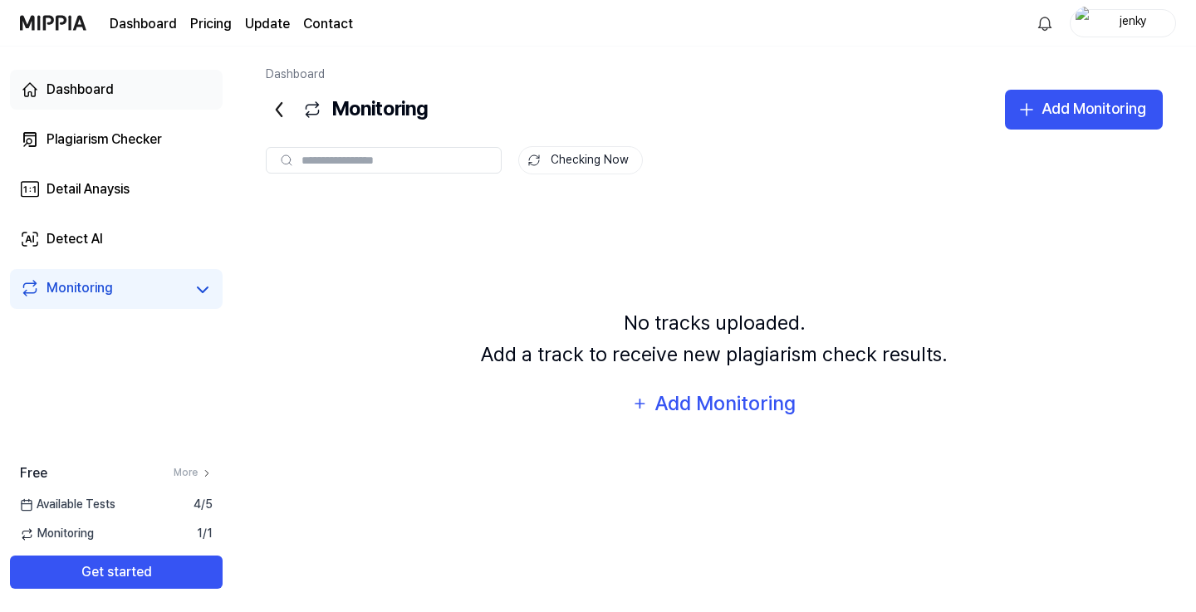
click at [105, 93] on div "Dashboard" at bounding box center [80, 90] width 67 height 20
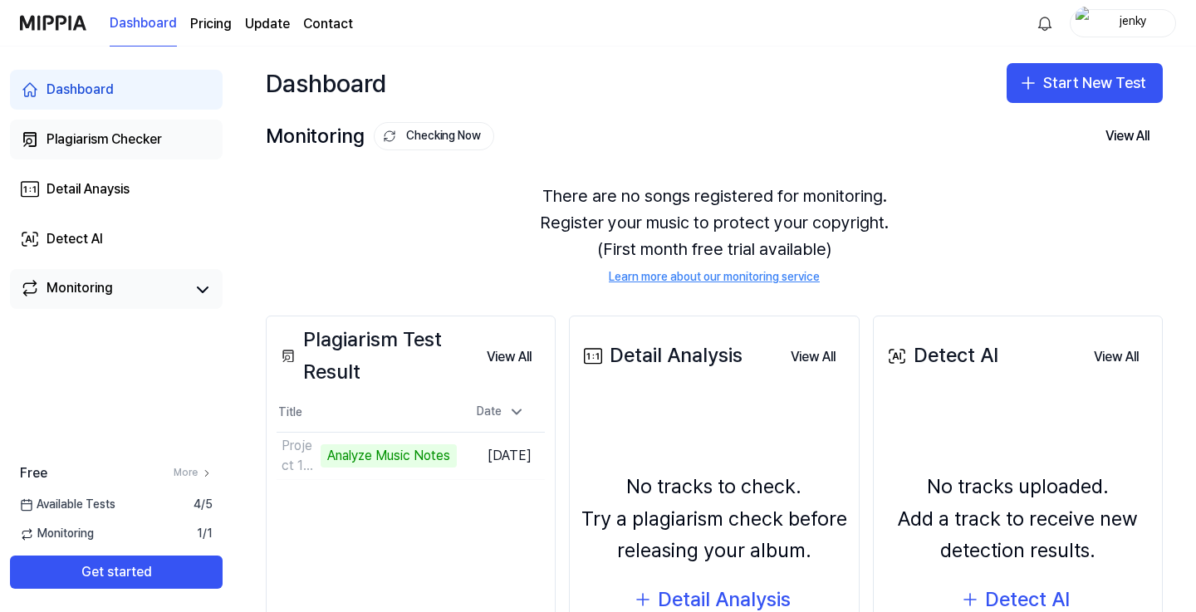
click at [113, 136] on div "Plagiarism Checker" at bounding box center [104, 140] width 115 height 20
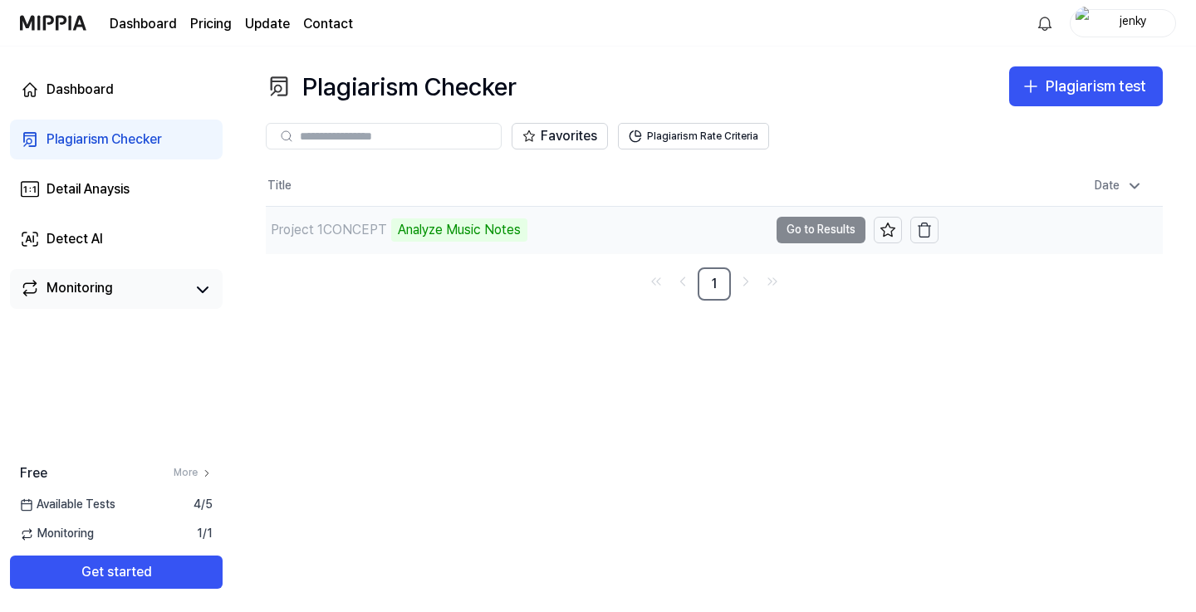
click at [457, 223] on div "Analyze Music Notes" at bounding box center [459, 229] width 136 height 23
click at [129, 94] on link "Dashboard" at bounding box center [116, 90] width 213 height 40
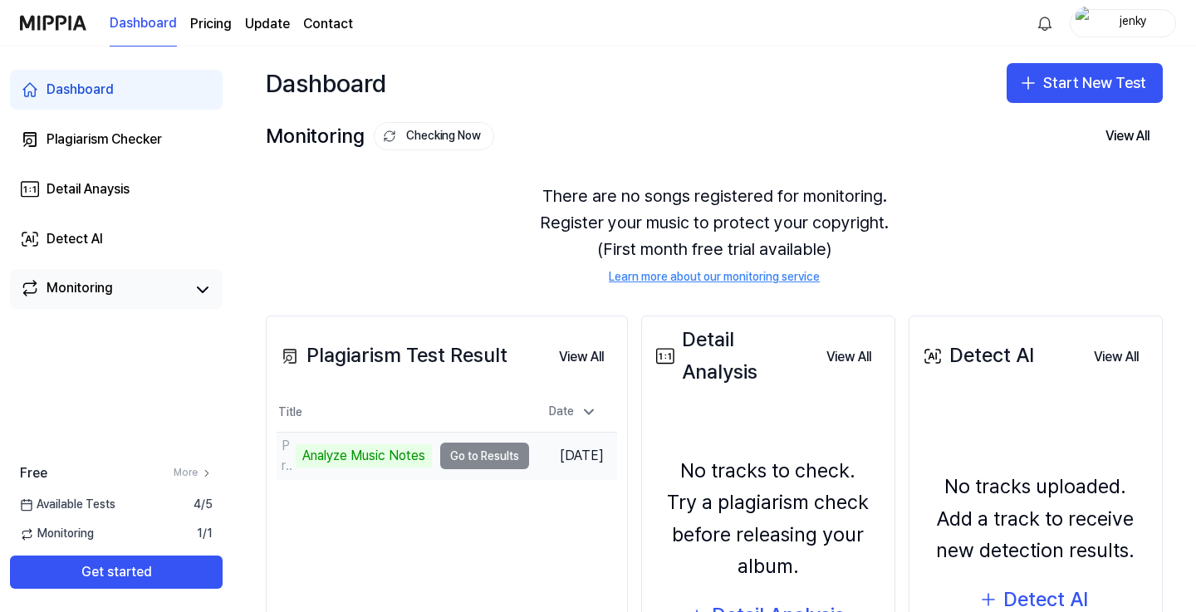
click at [486, 458] on td "Project 1CONCEPT Analyze Music Notes Go to Results" at bounding box center [403, 456] width 252 height 47
click at [462, 454] on td "Project 1CONCEPT Analyze Music Notes Go to Results" at bounding box center [403, 456] width 252 height 47
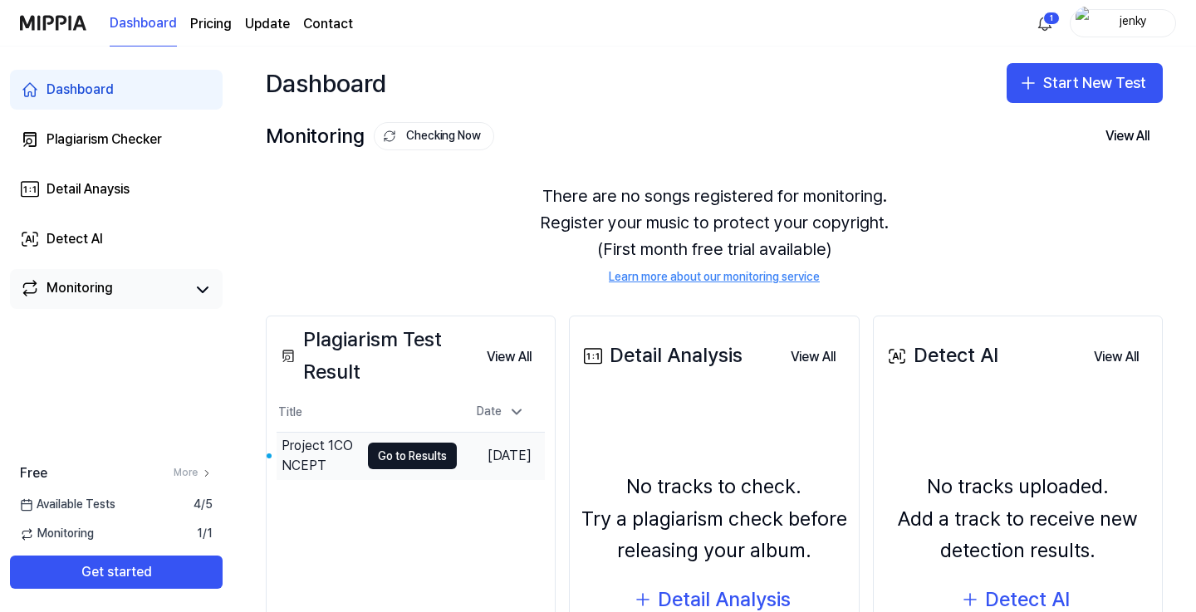
click at [476, 454] on td "Sep 11, 2025" at bounding box center [501, 456] width 88 height 47
click at [477, 454] on td "Sep 11, 2025" at bounding box center [501, 456] width 88 height 47
click at [472, 536] on div "Plagiarism Test Result View All Plagiarism Test Result Title Date Project 1CONC…" at bounding box center [411, 535] width 290 height 438
click at [403, 452] on button "Go to Results" at bounding box center [412, 456] width 89 height 27
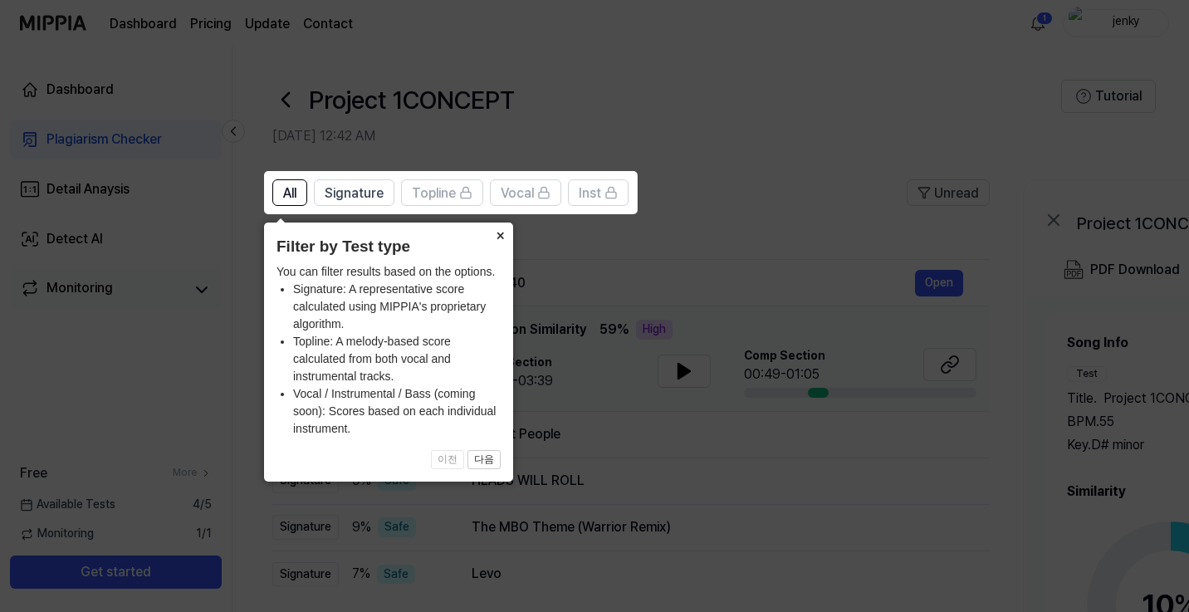
click at [504, 240] on button "×" at bounding box center [500, 234] width 27 height 23
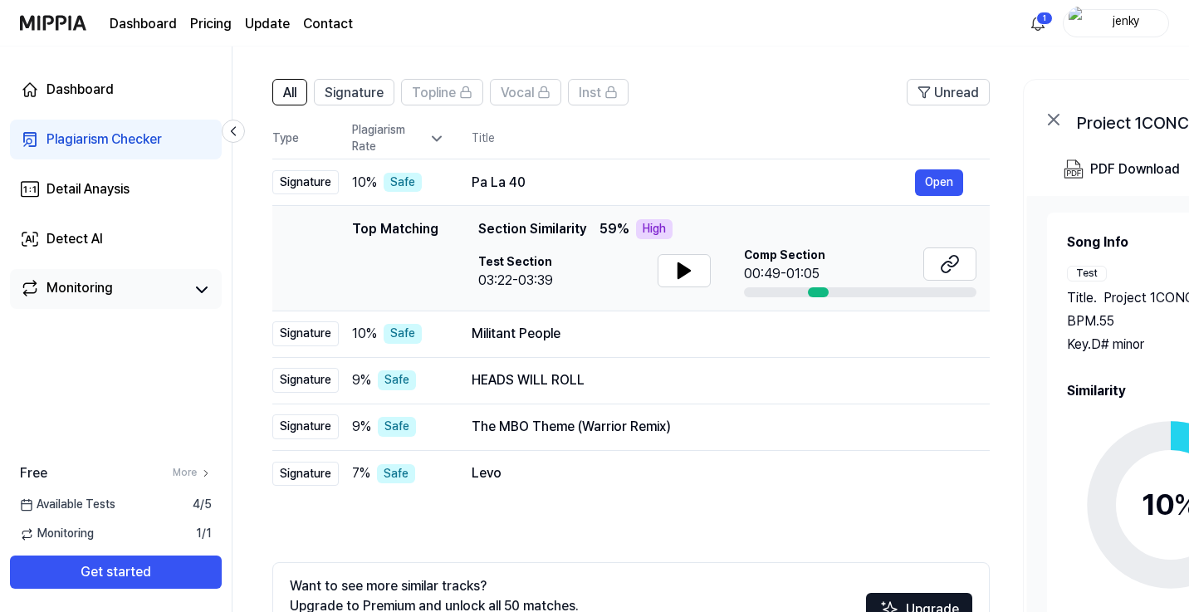
scroll to position [108, 0]
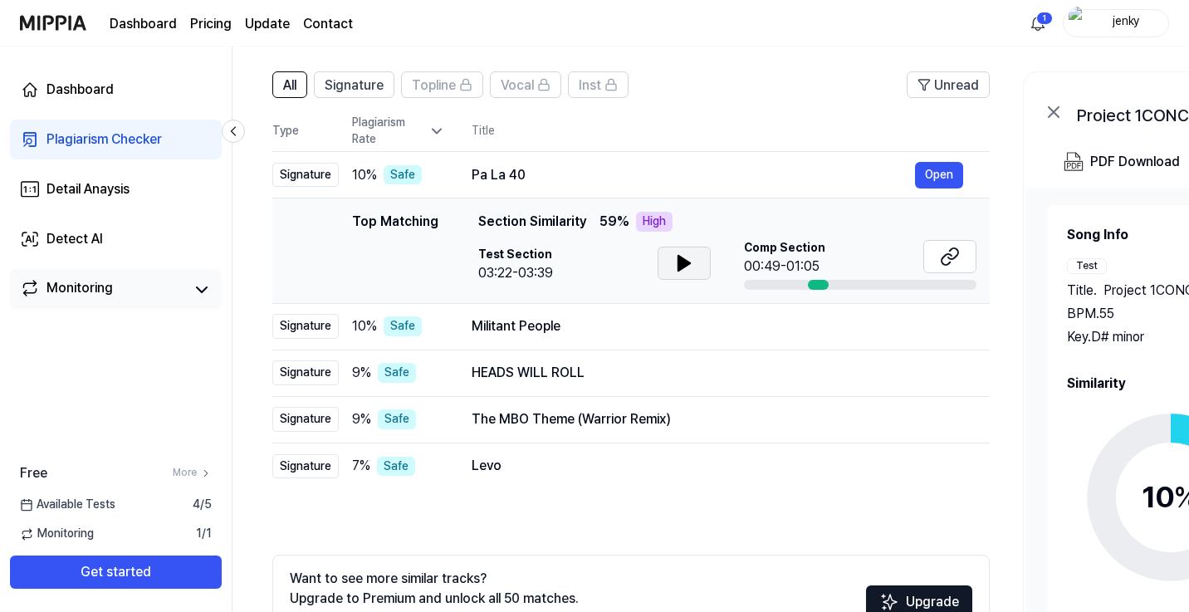
click at [681, 258] on icon at bounding box center [684, 263] width 12 height 15
click at [686, 267] on icon at bounding box center [687, 263] width 3 height 13
click at [680, 331] on div "Militant People" at bounding box center [693, 326] width 443 height 20
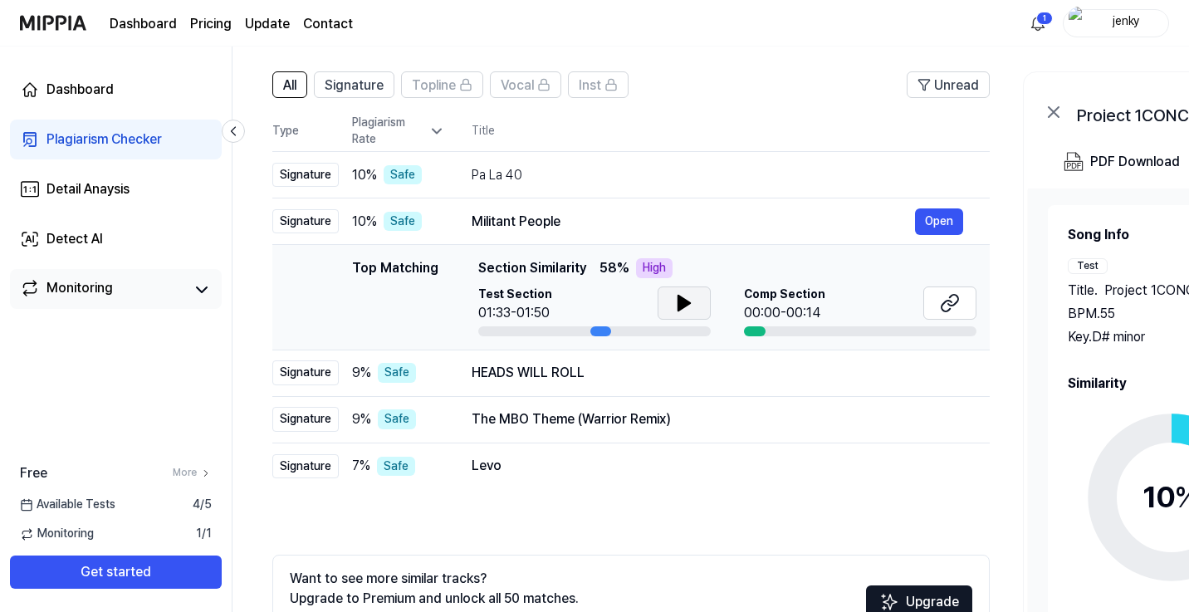
click at [674, 315] on button at bounding box center [684, 303] width 53 height 33
click at [674, 306] on icon at bounding box center [684, 303] width 20 height 20
click at [757, 330] on div at bounding box center [754, 331] width 21 height 10
click at [781, 330] on div at bounding box center [860, 331] width 233 height 10
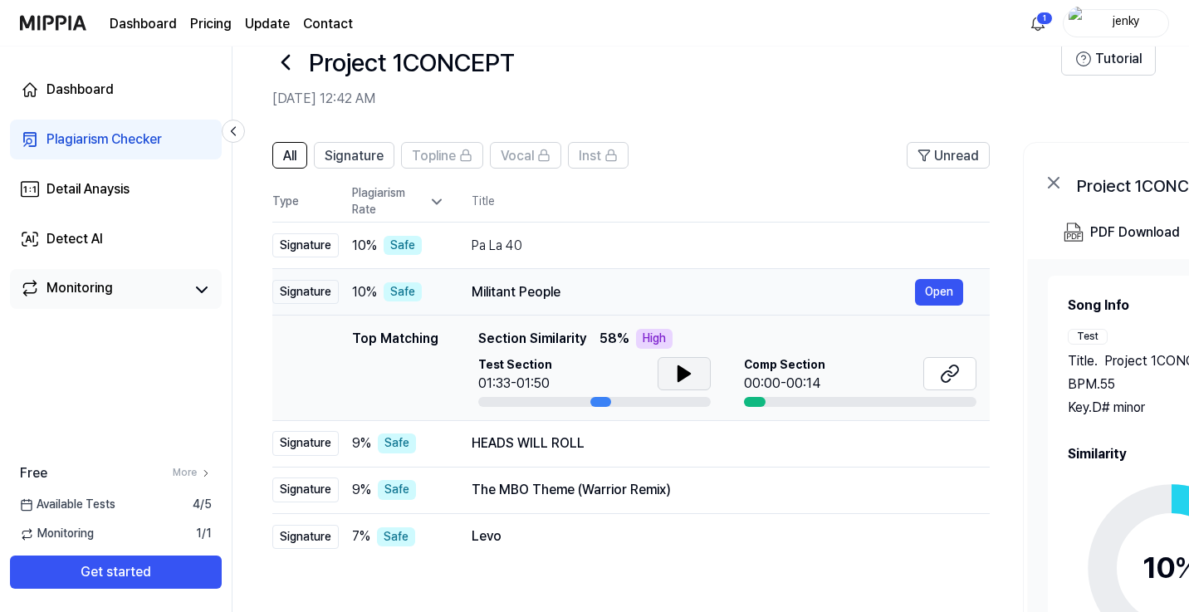
scroll to position [0, 0]
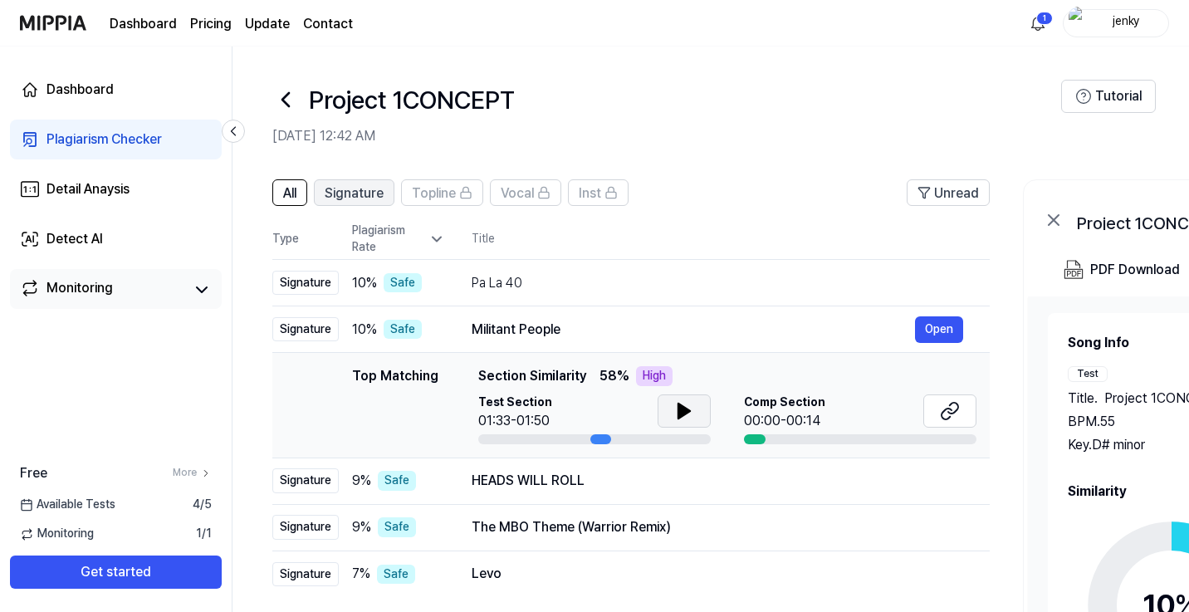
click at [358, 193] on span "Signature" at bounding box center [354, 194] width 59 height 20
click at [296, 193] on span "All" at bounding box center [289, 194] width 13 height 20
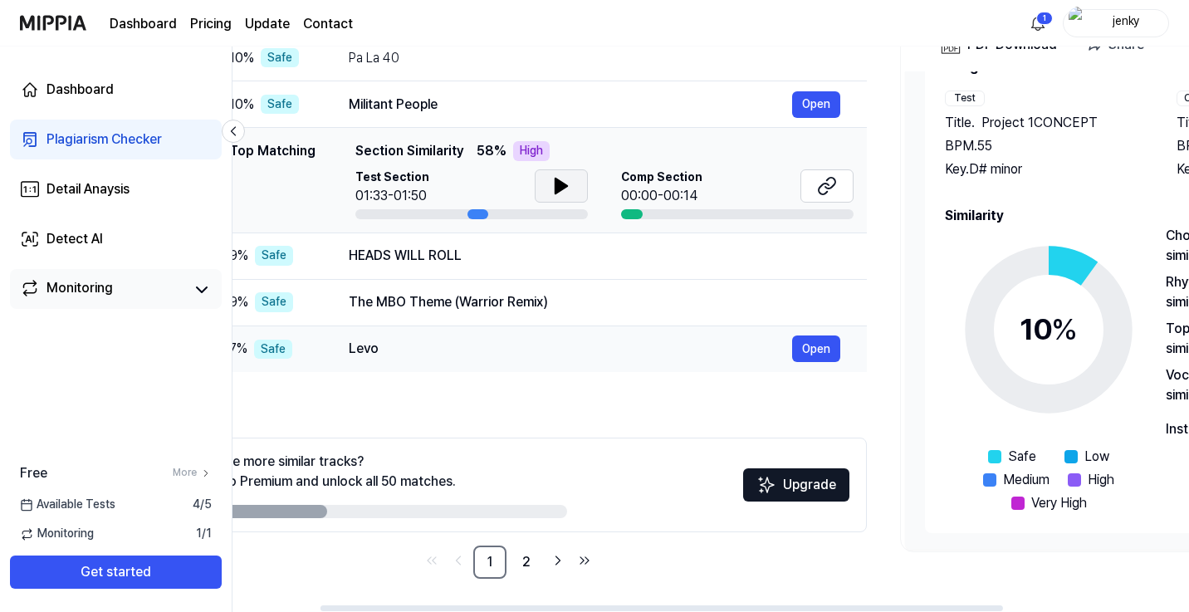
scroll to position [0, 121]
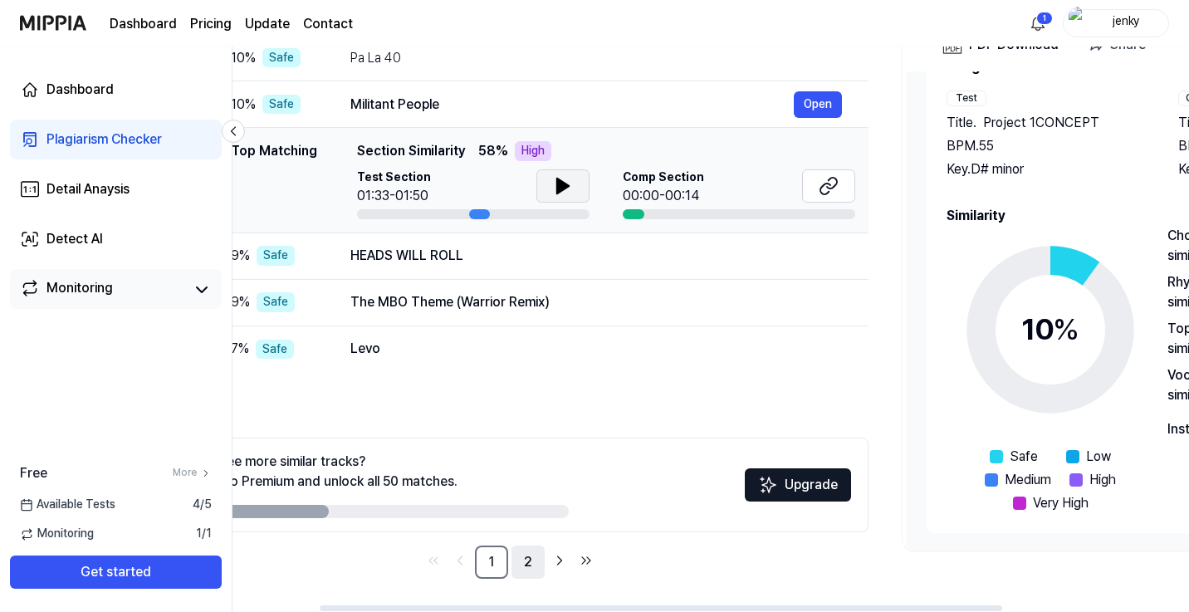
click at [517, 559] on link "2" at bounding box center [528, 562] width 33 height 33
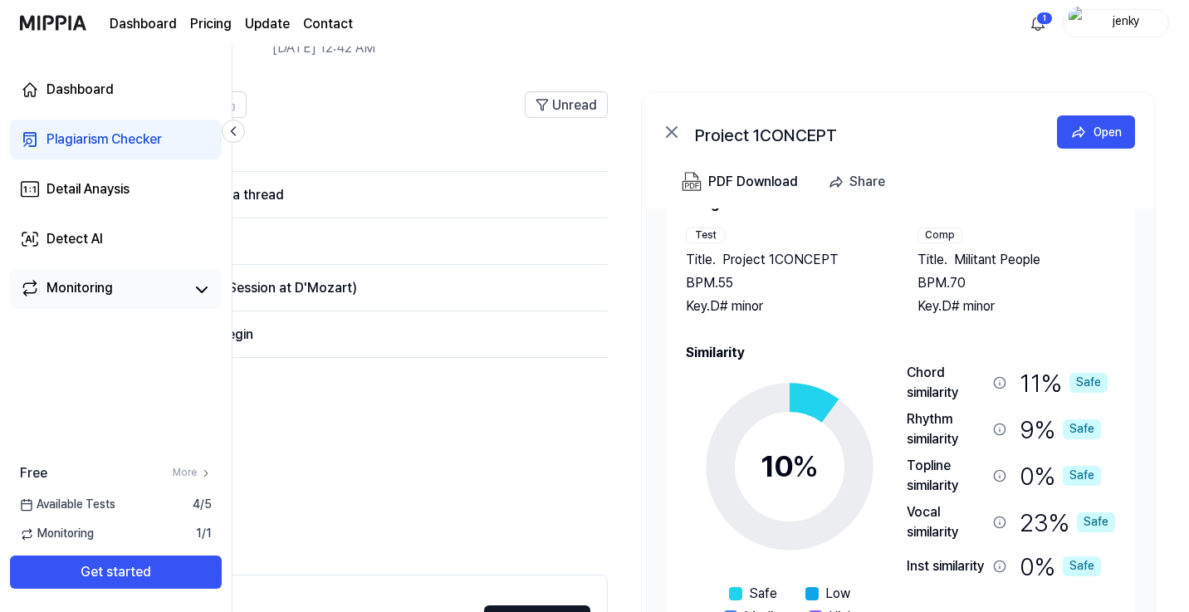
scroll to position [0, 0]
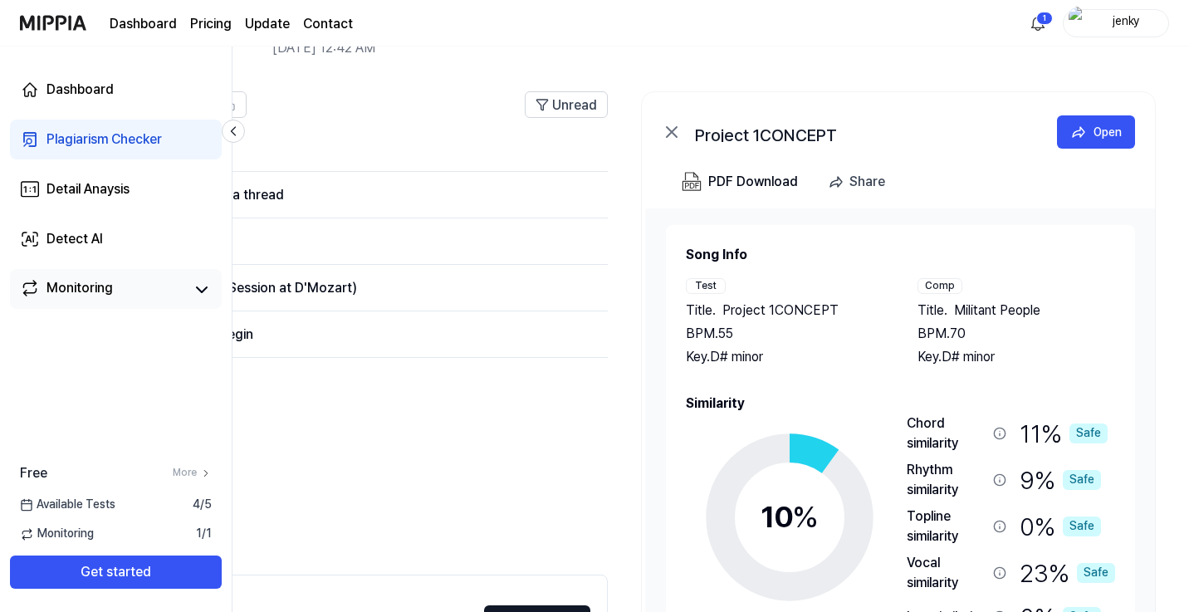
drag, startPoint x: 1041, startPoint y: 311, endPoint x: 928, endPoint y: 317, distance: 113.1
click at [928, 318] on div "Title . Militant People" at bounding box center [1017, 311] width 198 height 20
click at [928, 317] on span "Title ." at bounding box center [933, 311] width 30 height 20
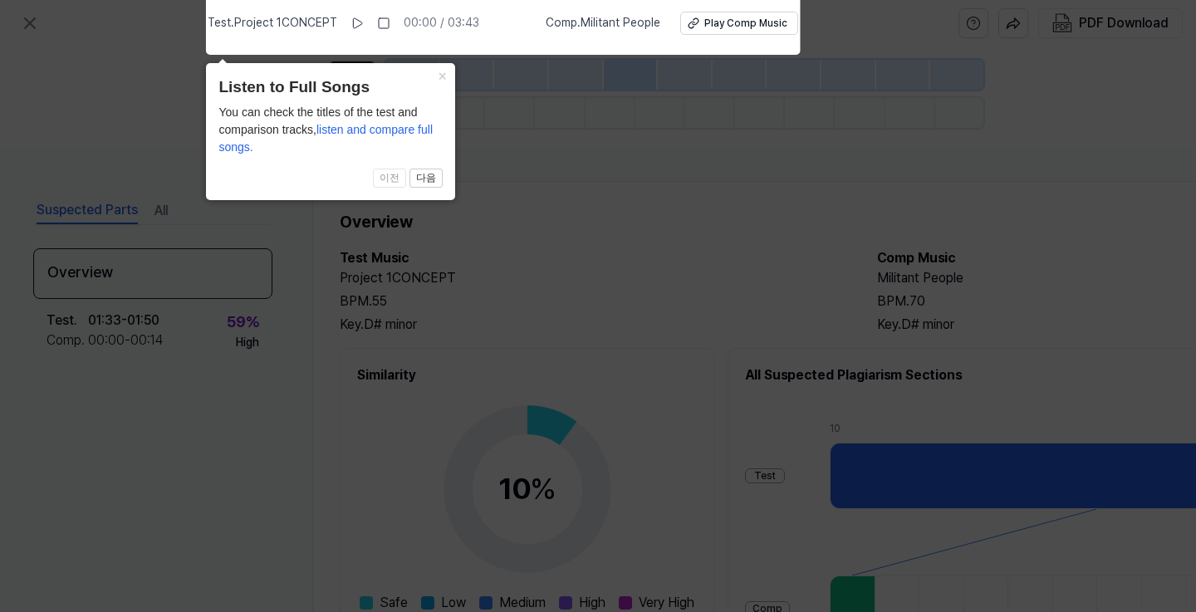
click at [439, 70] on button "×" at bounding box center [442, 74] width 27 height 23
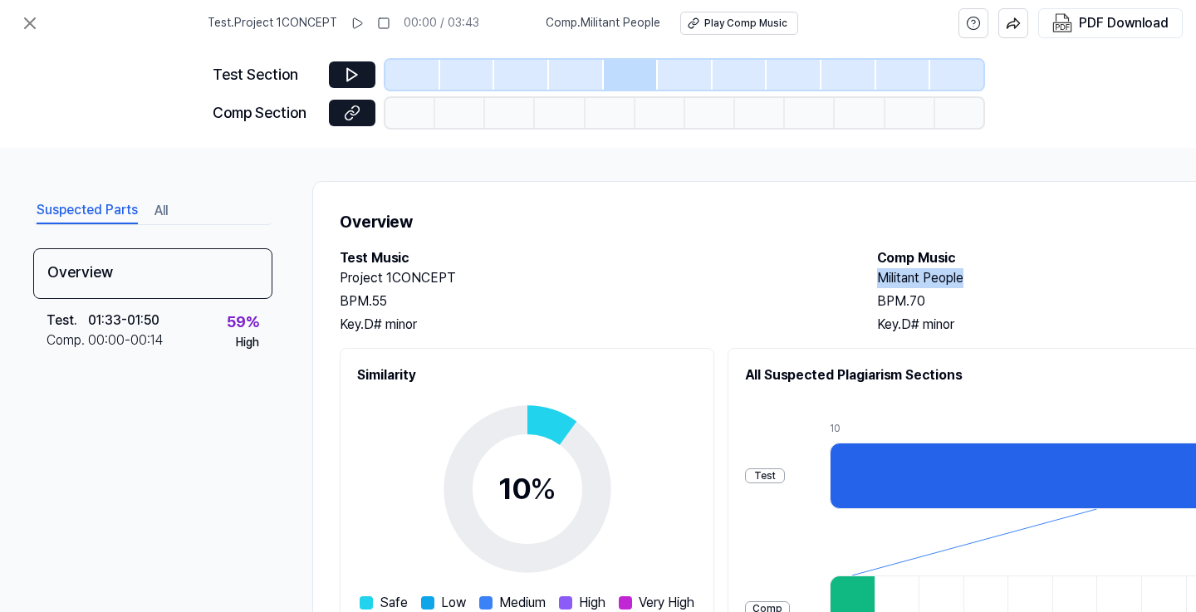
drag, startPoint x: 970, startPoint y: 276, endPoint x: 875, endPoint y: 277, distance: 94.7
click at [875, 277] on div "Test Music Project 1CONCEPT BPM. 55 Key. D# minor Comp Music Militant People BP…" at bounding box center [860, 291] width 1041 height 86
copy h2 "Militant People"
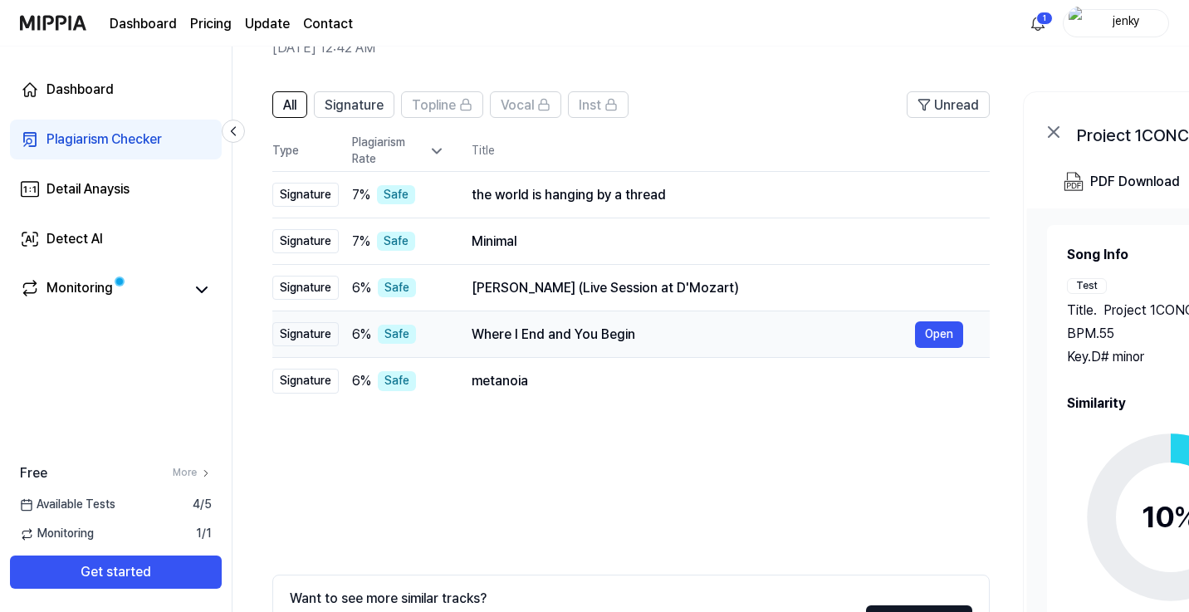
scroll to position [225, 0]
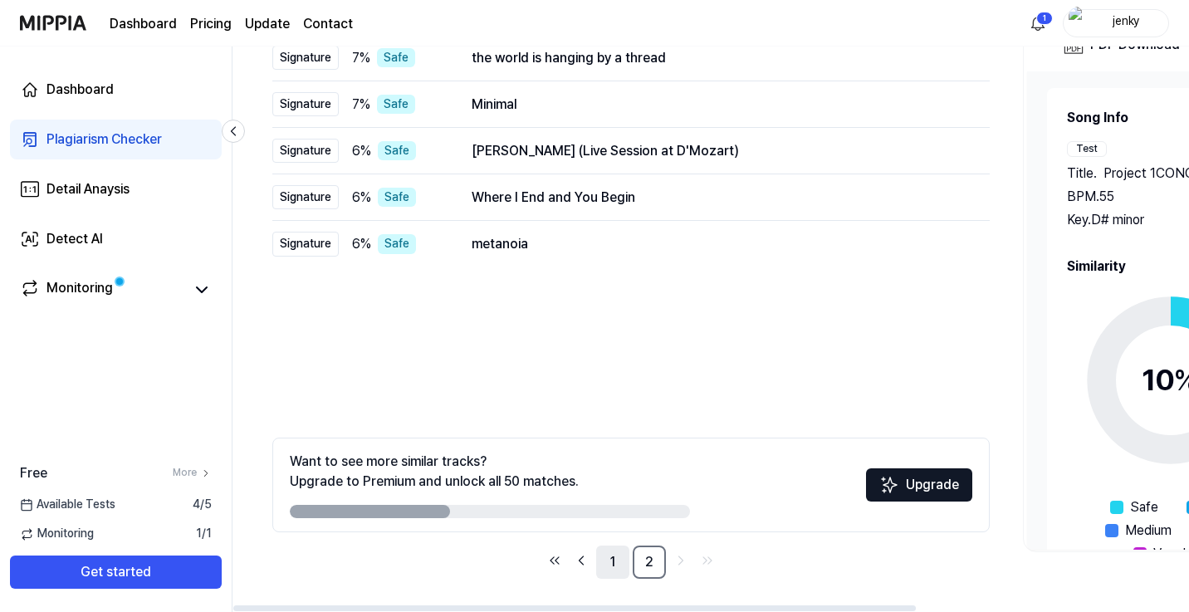
click at [614, 561] on link "1" at bounding box center [612, 562] width 33 height 33
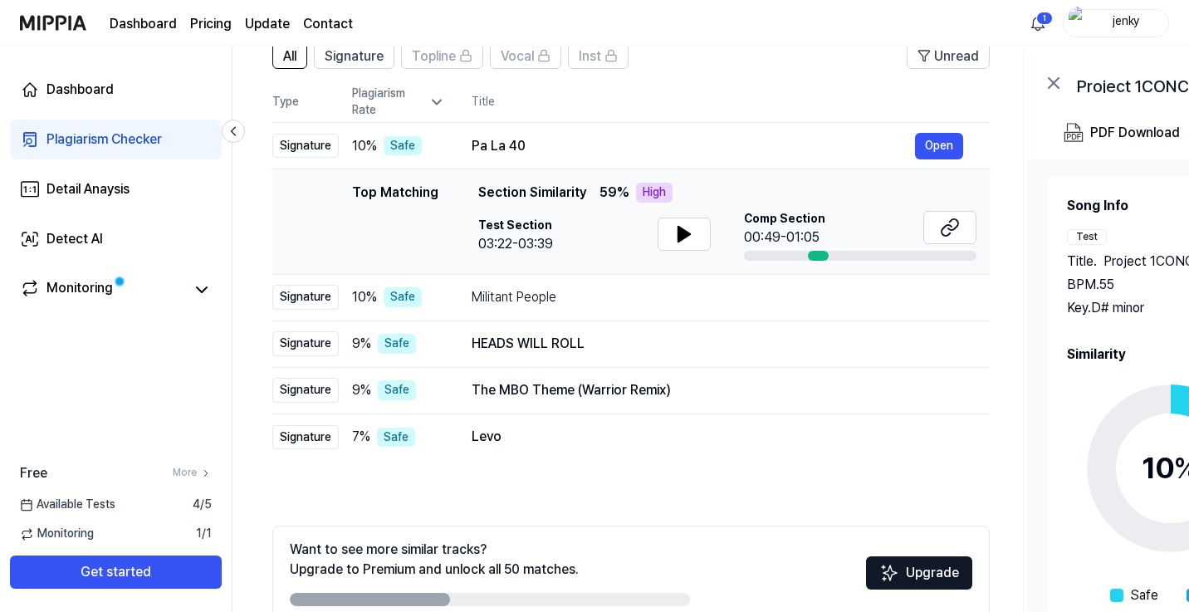
scroll to position [87, 0]
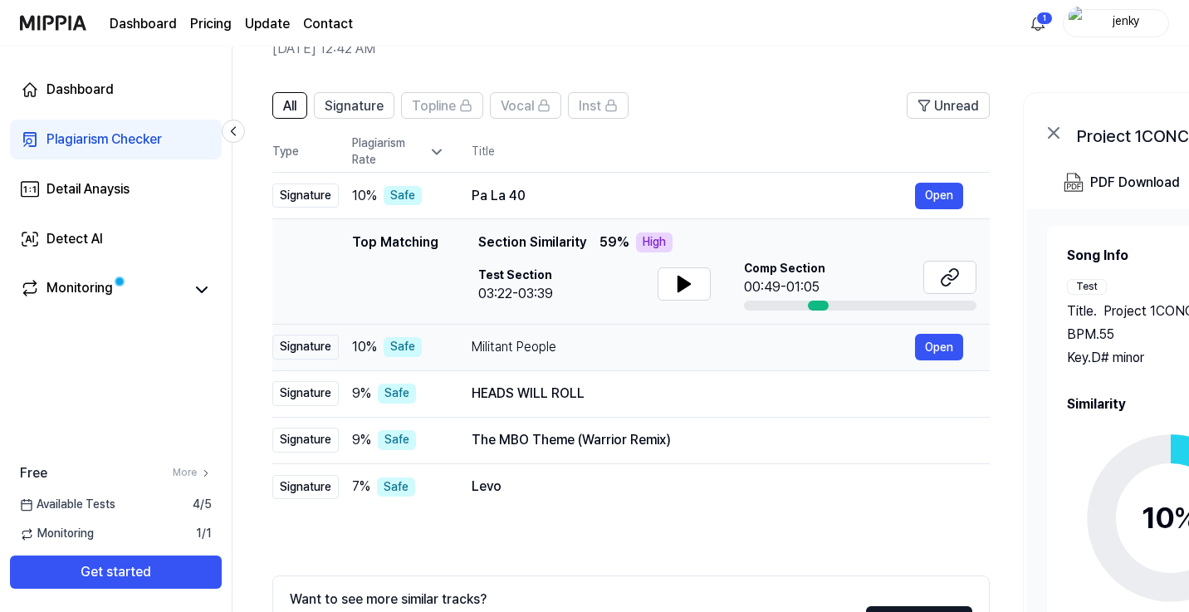
click at [861, 345] on div "Militant People" at bounding box center [693, 347] width 443 height 20
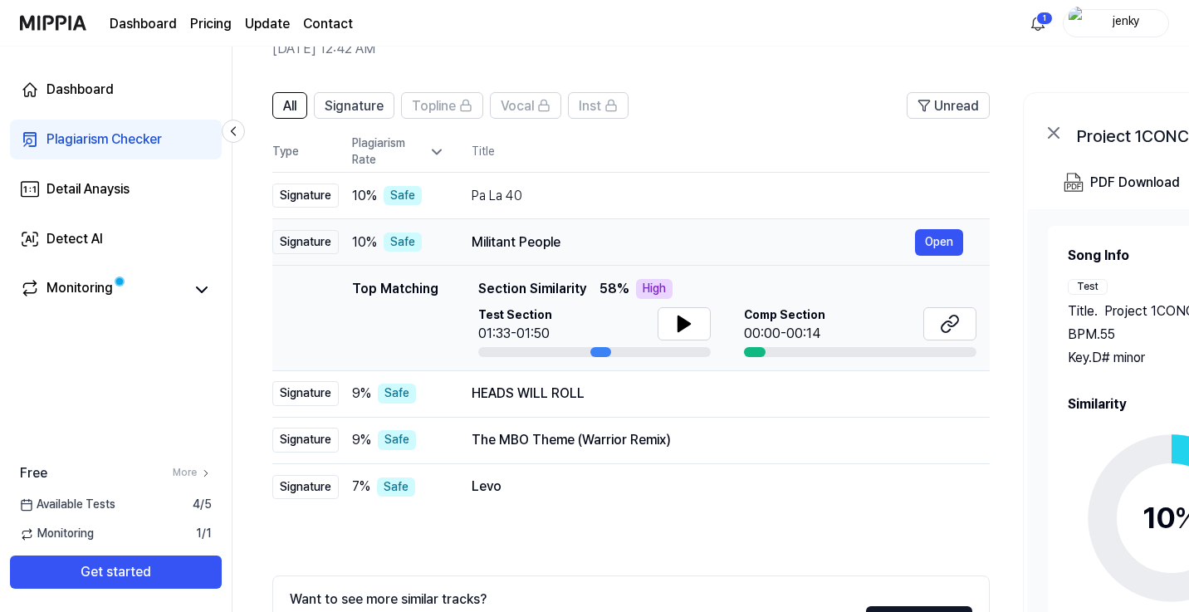
click at [655, 257] on td "Militant People Open" at bounding box center [717, 242] width 545 height 47
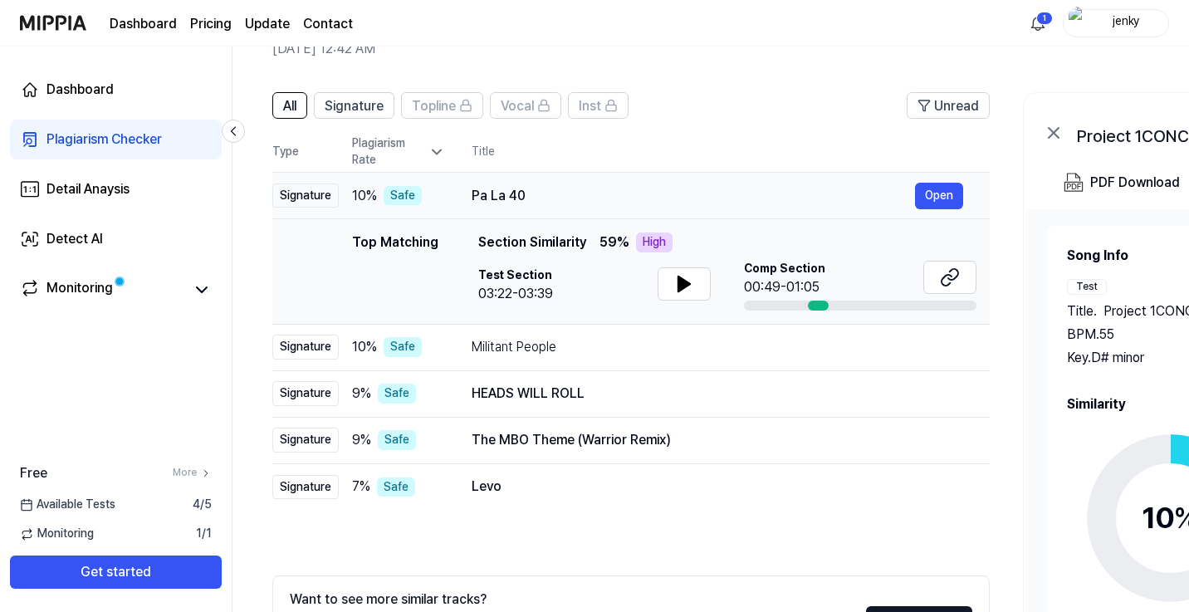
click at [655, 183] on div "Pa La 40 Open" at bounding box center [718, 196] width 492 height 27
click at [923, 189] on button "Open" at bounding box center [939, 196] width 48 height 27
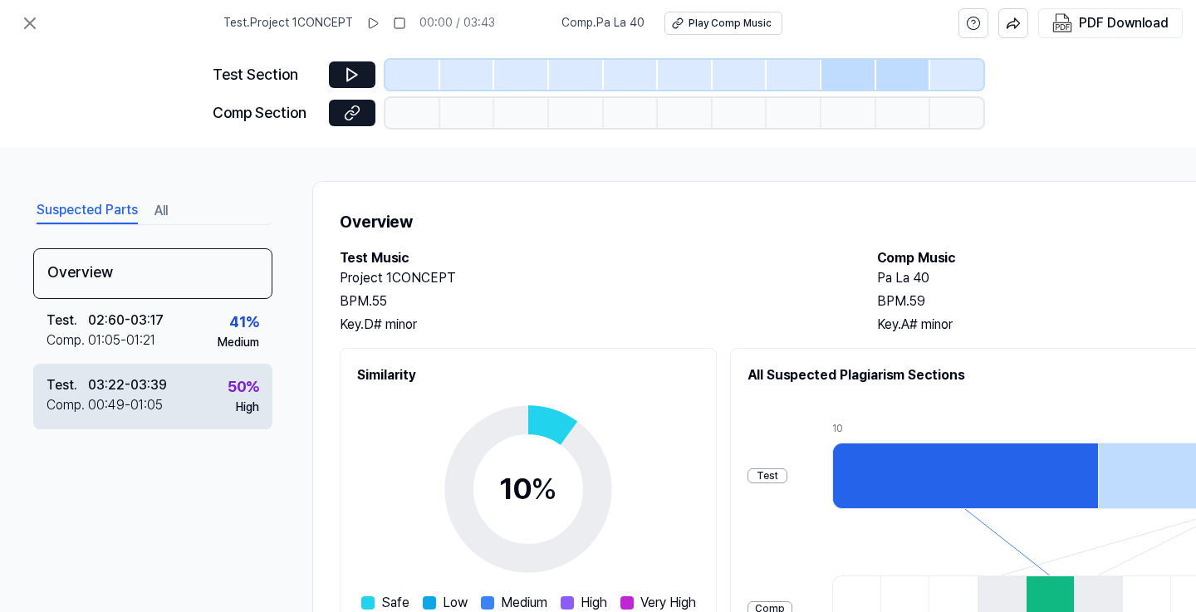
click at [192, 394] on div "Test . 03:22 - 03:39 Comp . 00:49 - 01:05 50 % High" at bounding box center [152, 396] width 239 height 65
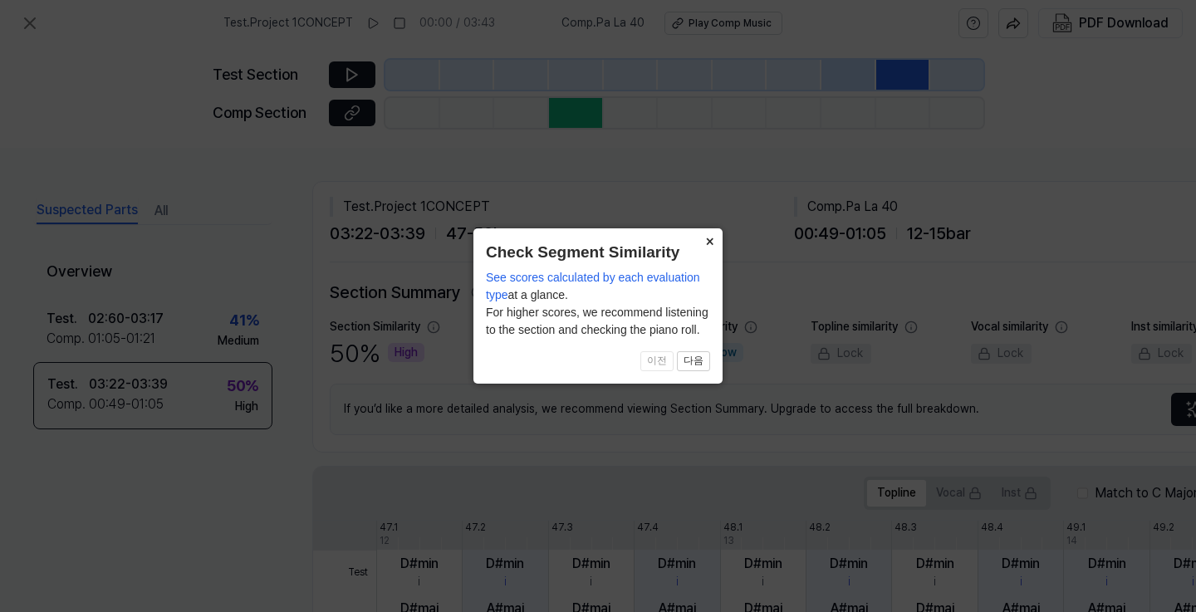
click at [711, 240] on button "×" at bounding box center [709, 239] width 27 height 23
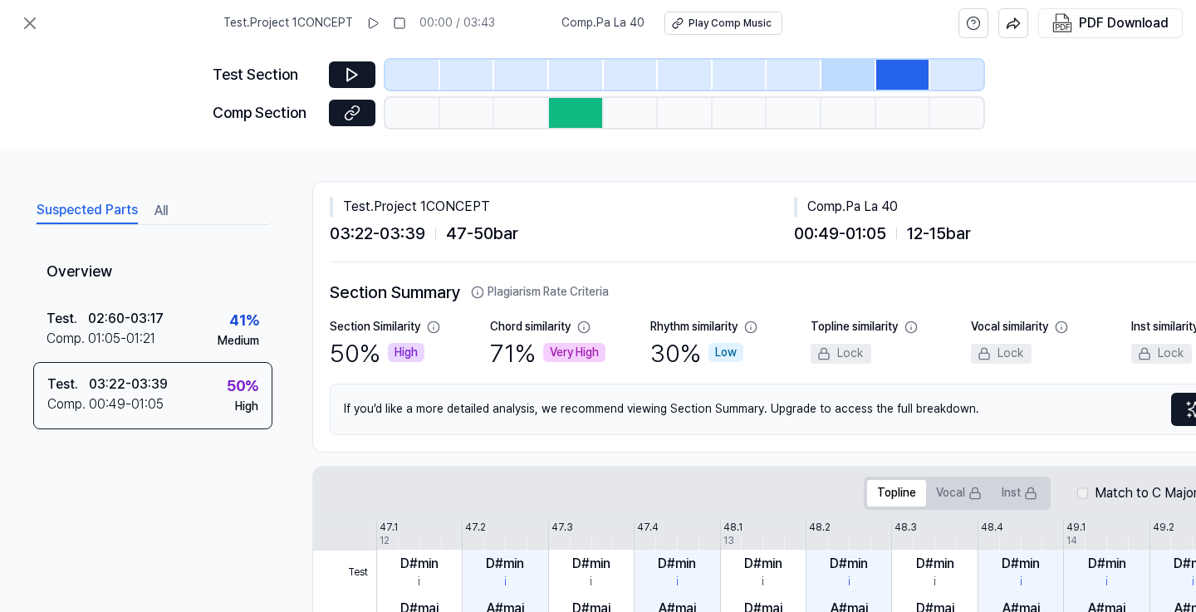
click at [571, 111] on div at bounding box center [576, 113] width 55 height 30
click at [362, 71] on button at bounding box center [352, 74] width 47 height 27
click at [361, 71] on button at bounding box center [352, 74] width 47 height 27
click at [744, 20] on div "Play Comp Music" at bounding box center [728, 24] width 83 height 14
click at [355, 115] on icon at bounding box center [352, 113] width 17 height 17
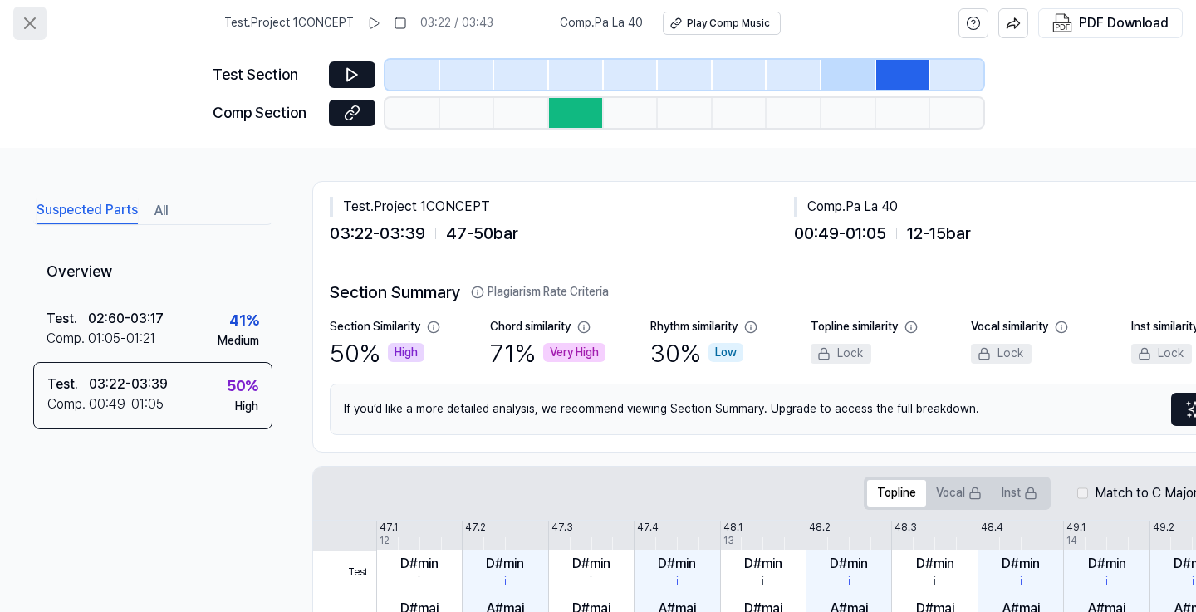
click at [34, 21] on icon at bounding box center [30, 23] width 20 height 20
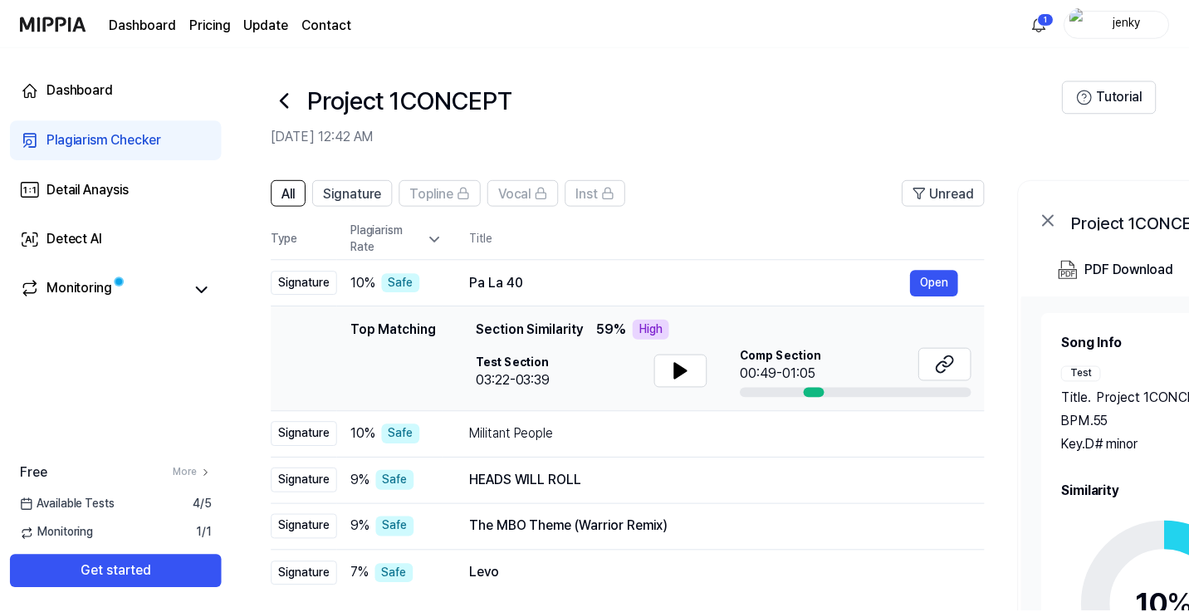
scroll to position [87, 0]
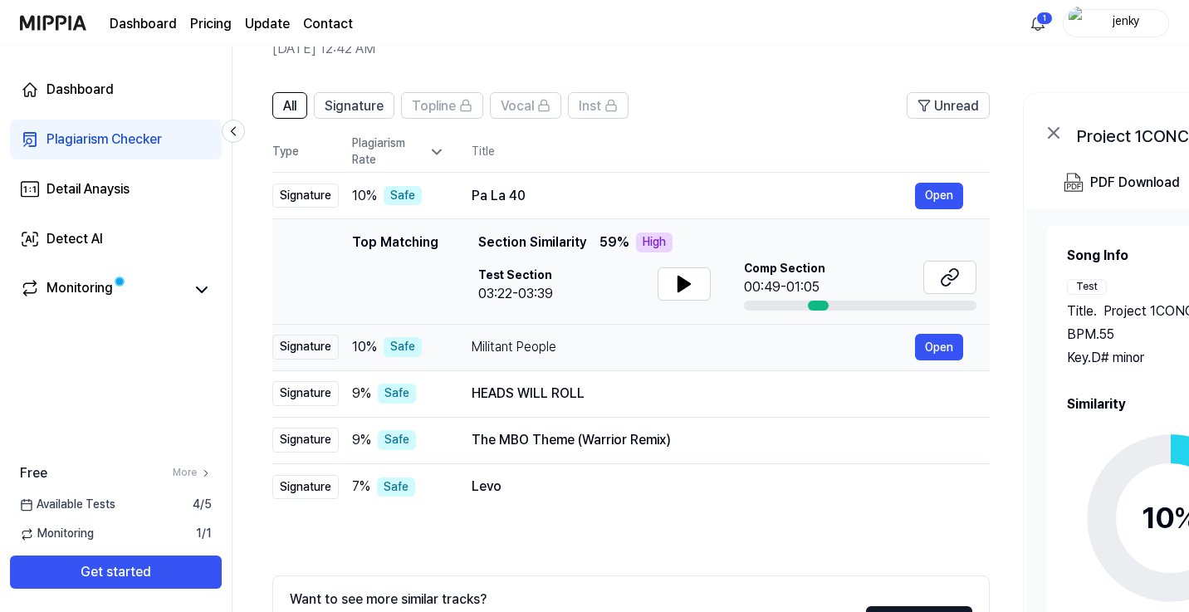
click at [522, 352] on div "Militant People" at bounding box center [693, 347] width 443 height 20
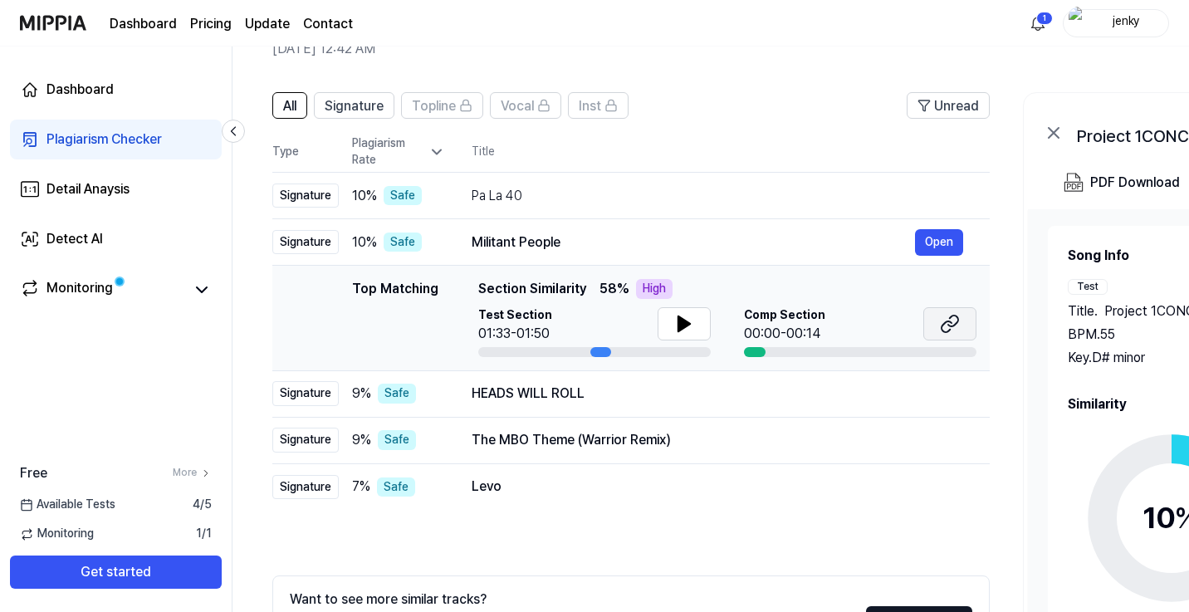
click at [942, 327] on icon at bounding box center [947, 326] width 10 height 11
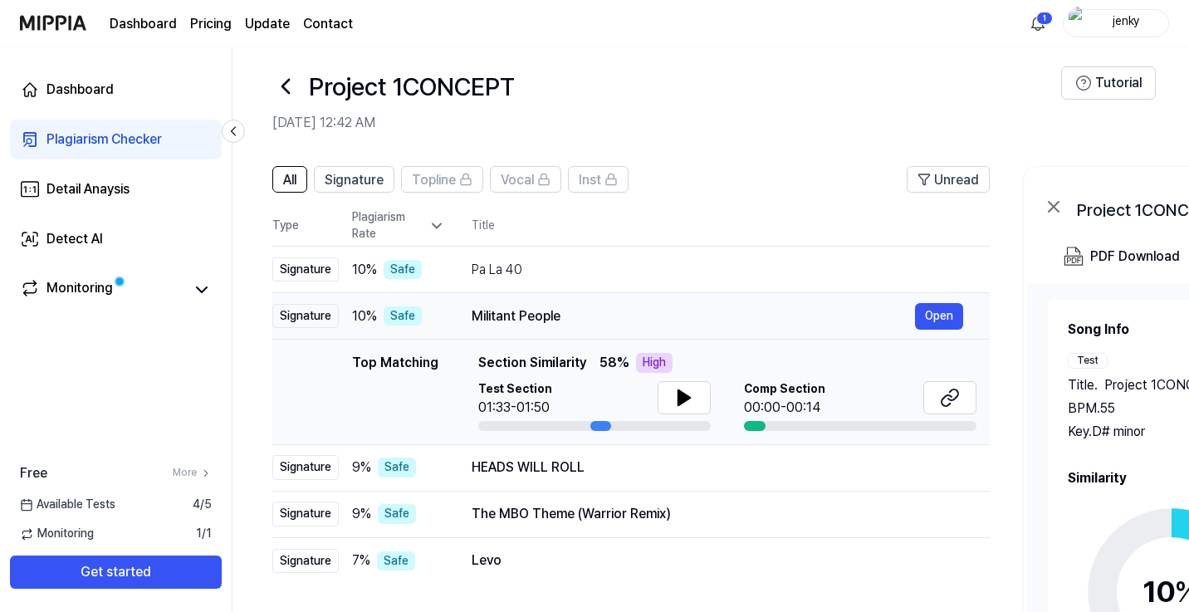
scroll to position [54, 0]
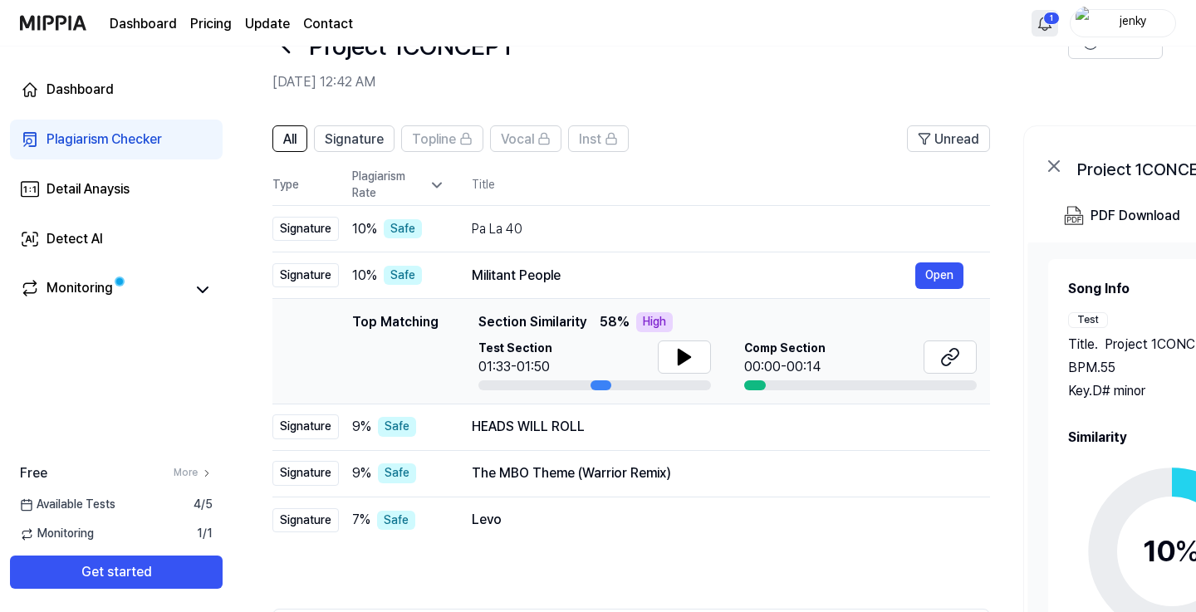
click at [1037, 11] on html "Dashboard Pricing Update Contact 1 jenky Dashboard Plagiarism Checker Detail An…" at bounding box center [598, 252] width 1196 height 612
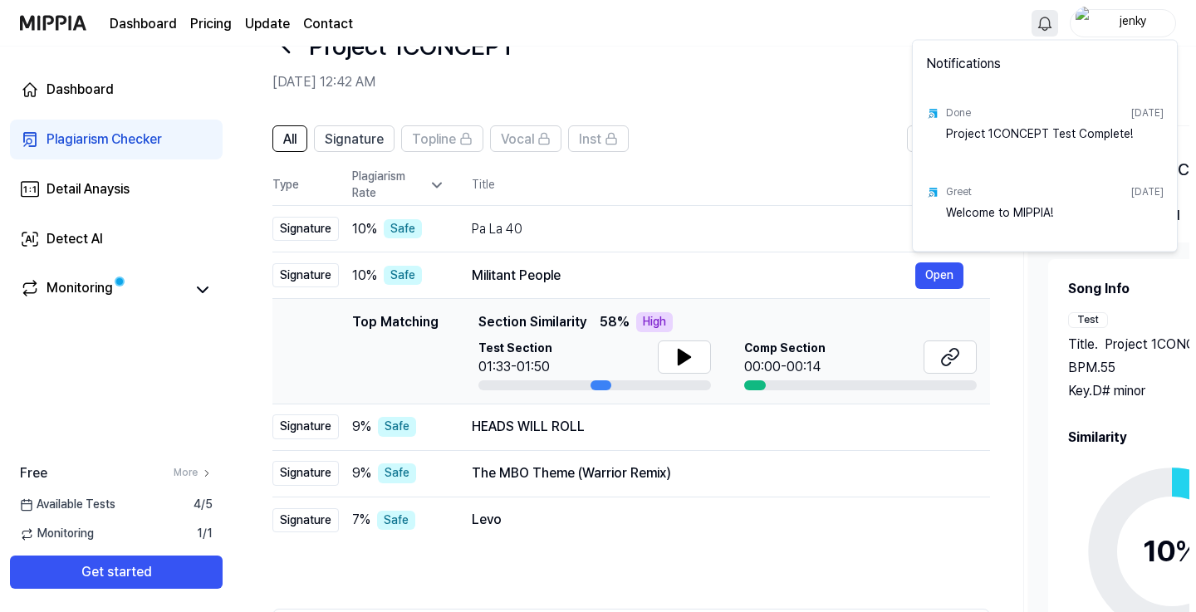
click at [1037, 22] on html "Dashboard Pricing Update Contact jenky Dashboard Plagiarism Checker Detail Anay…" at bounding box center [598, 252] width 1196 height 612
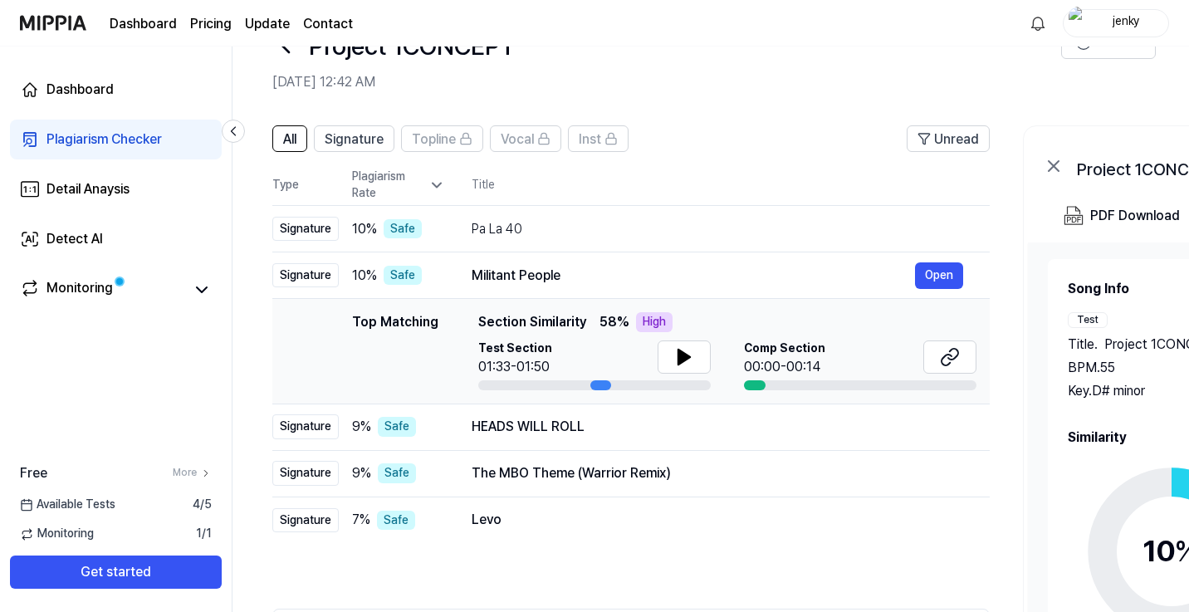
click at [130, 140] on div "Plagiarism Checker" at bounding box center [104, 140] width 115 height 20
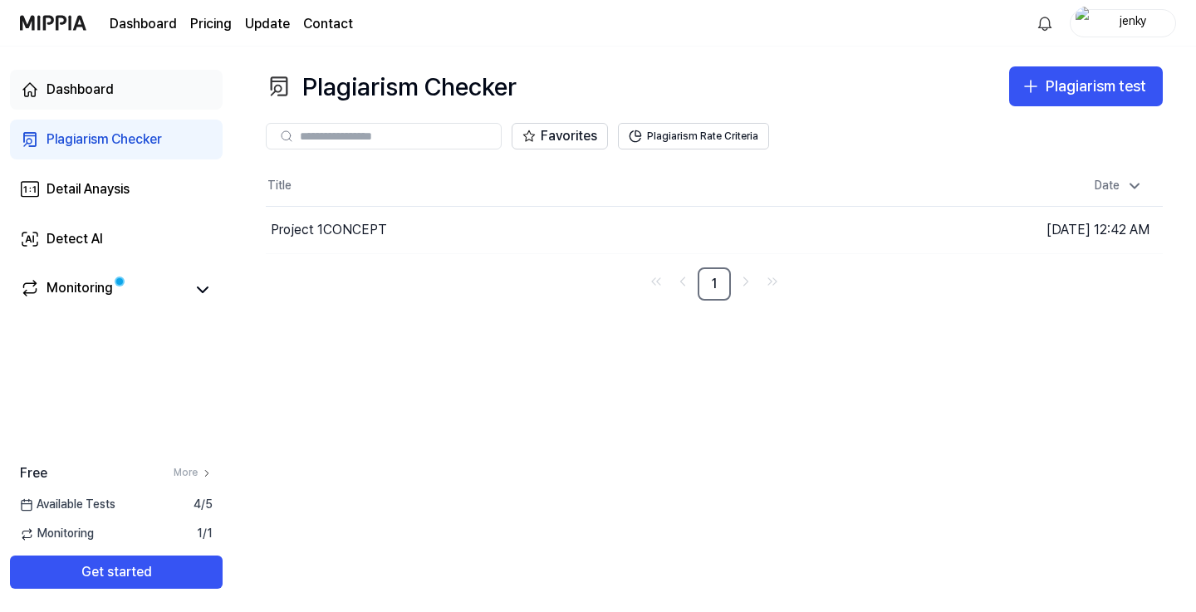
click at [94, 87] on div "Dashboard" at bounding box center [80, 90] width 67 height 20
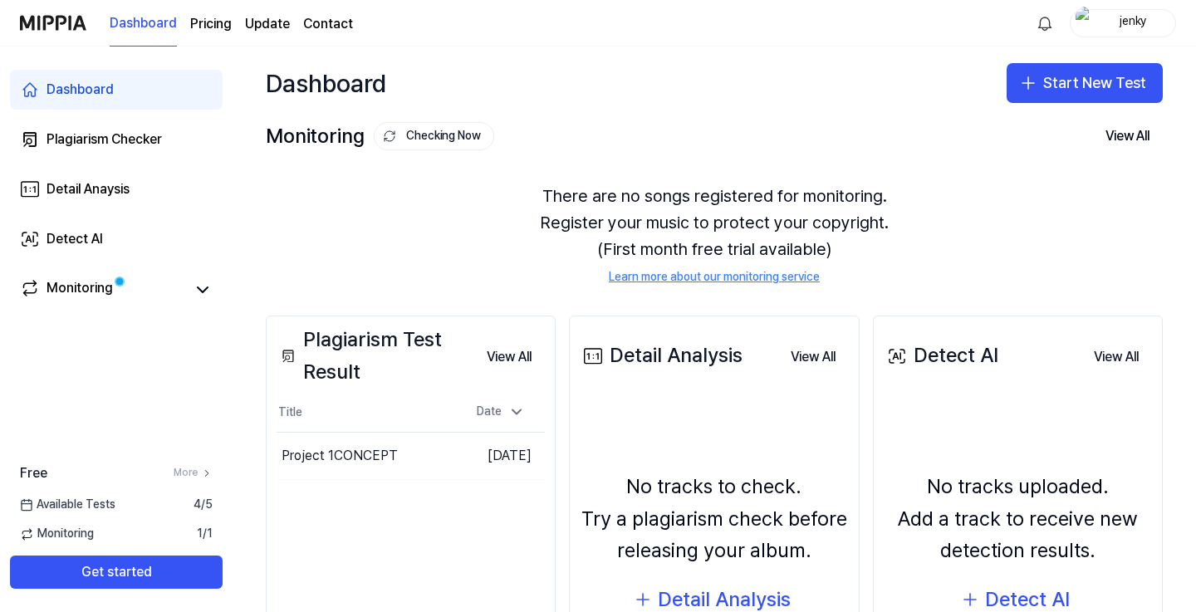
click at [93, 86] on div "Dashboard" at bounding box center [80, 90] width 67 height 20
click at [110, 138] on div "Plagiarism Checker" at bounding box center [104, 140] width 115 height 20
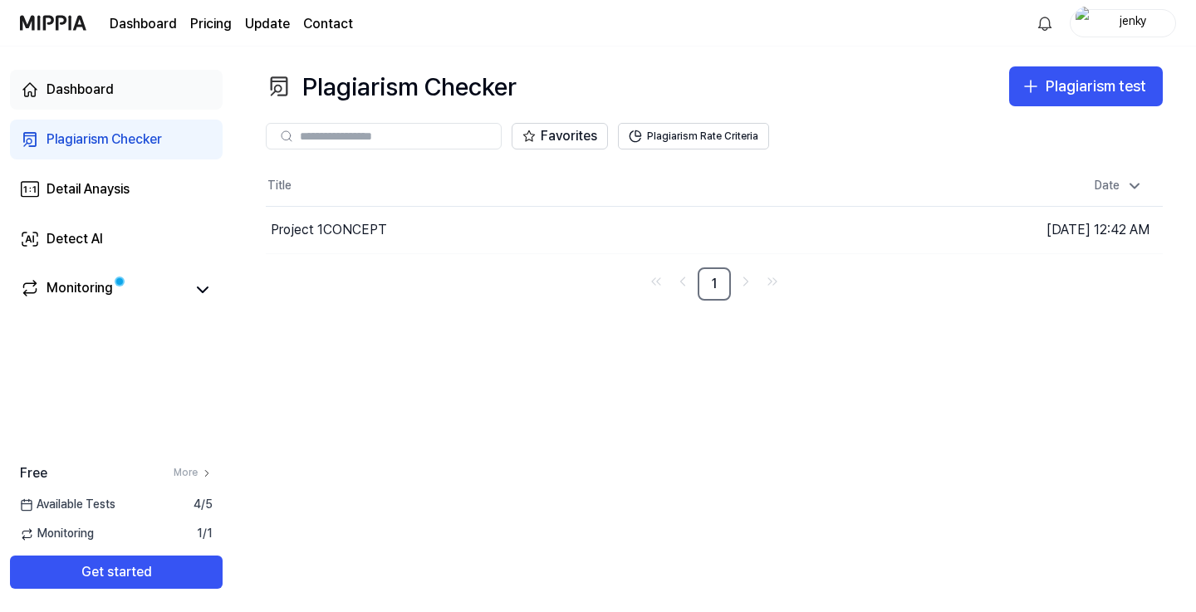
click at [94, 99] on div "Dashboard" at bounding box center [80, 90] width 67 height 20
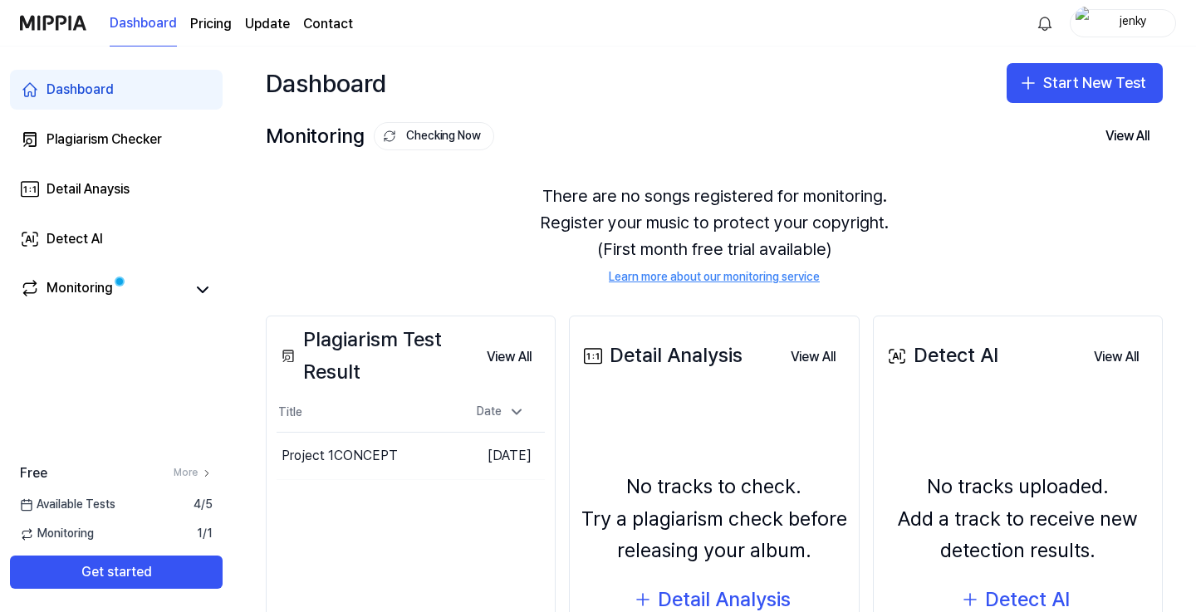
click at [94, 99] on div "Dashboard" at bounding box center [80, 90] width 67 height 20
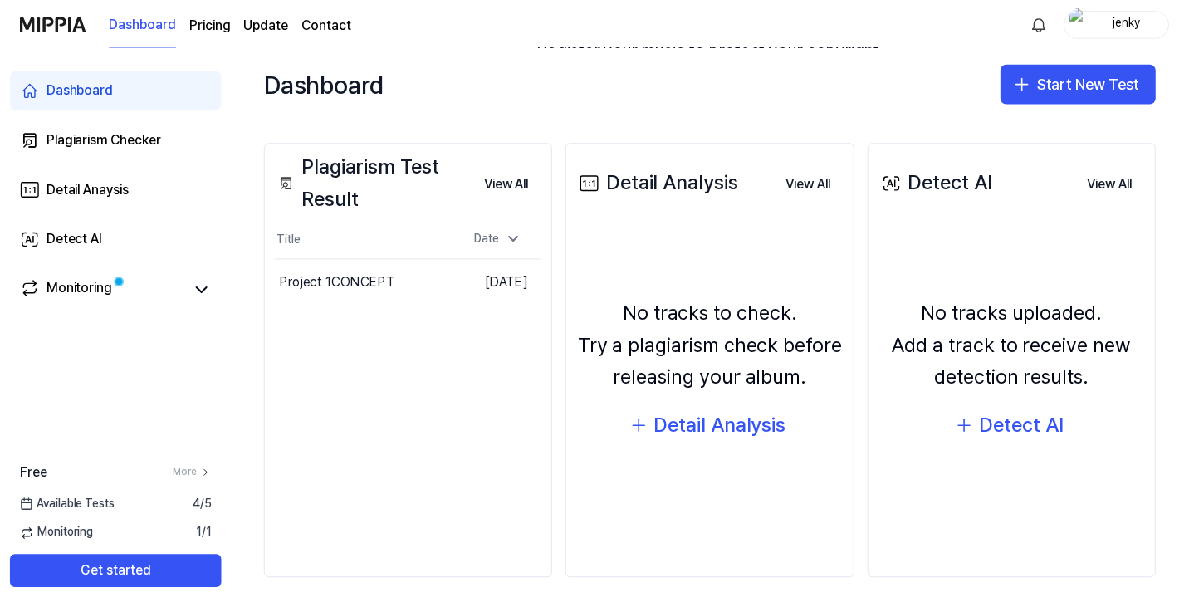
scroll to position [173, 0]
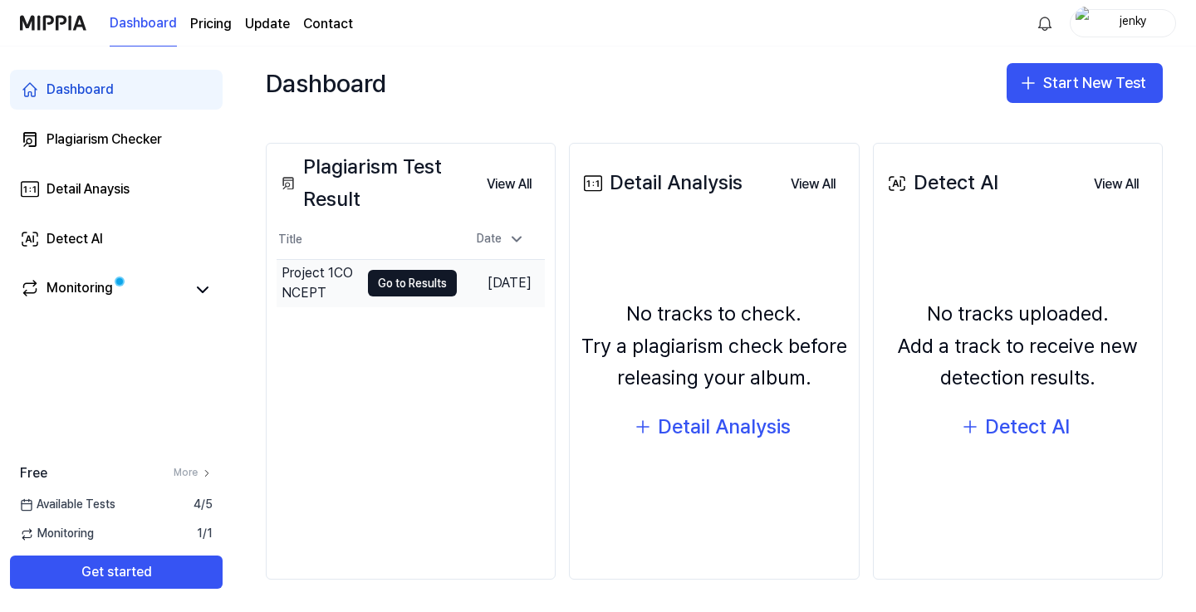
click at [326, 282] on div "Project 1CONCEPT" at bounding box center [321, 283] width 78 height 40
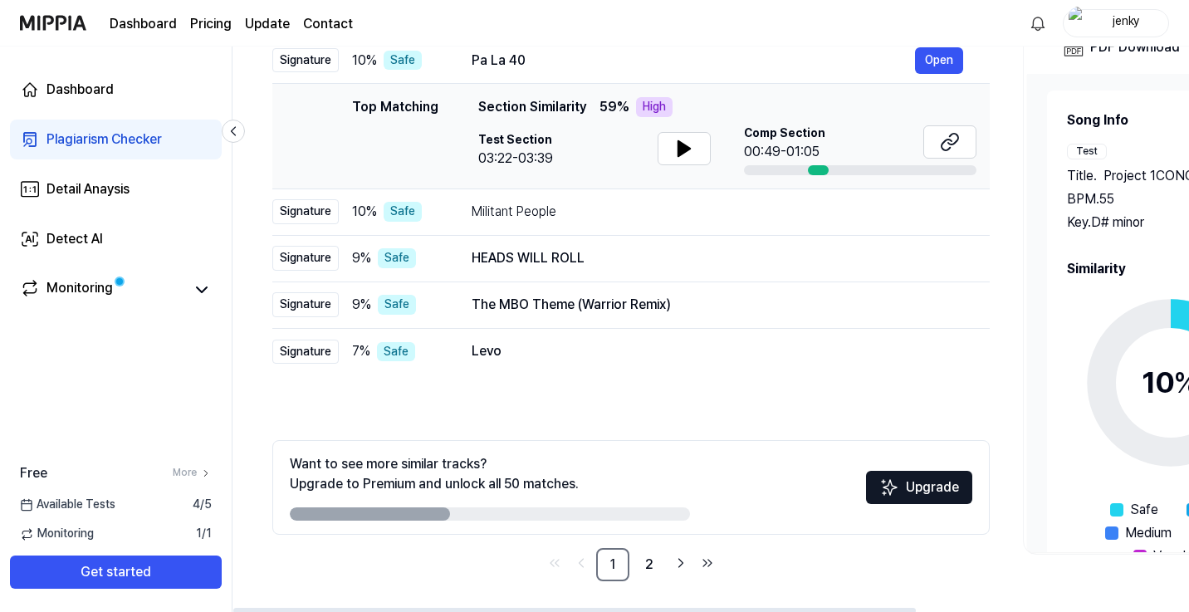
scroll to position [225, 0]
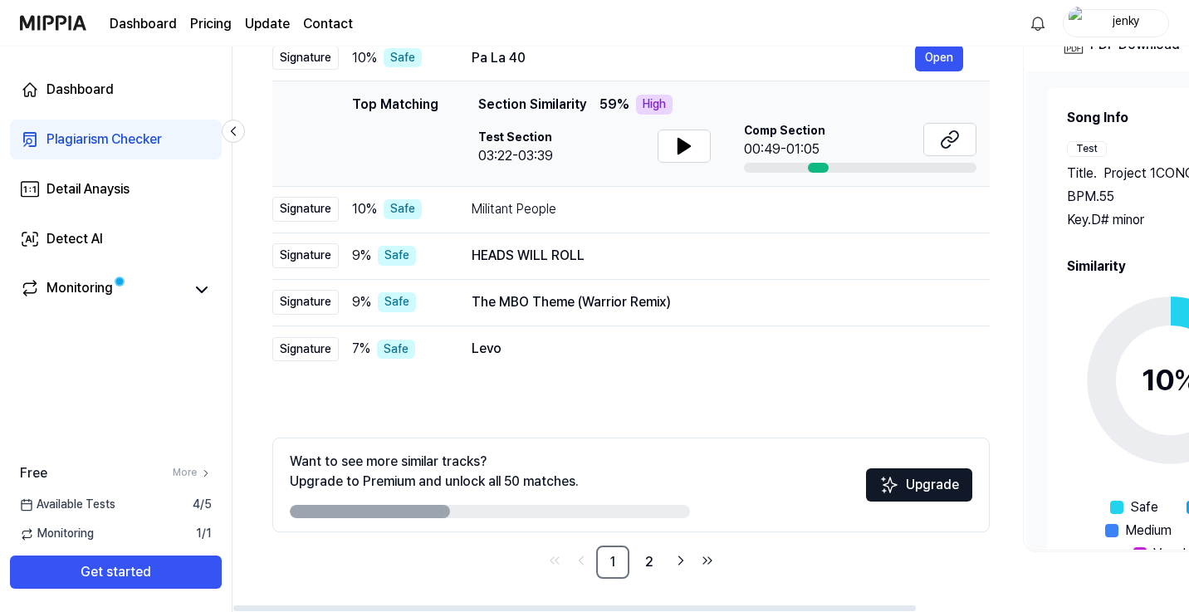
click at [1147, 29] on div "jenky" at bounding box center [1126, 22] width 65 height 18
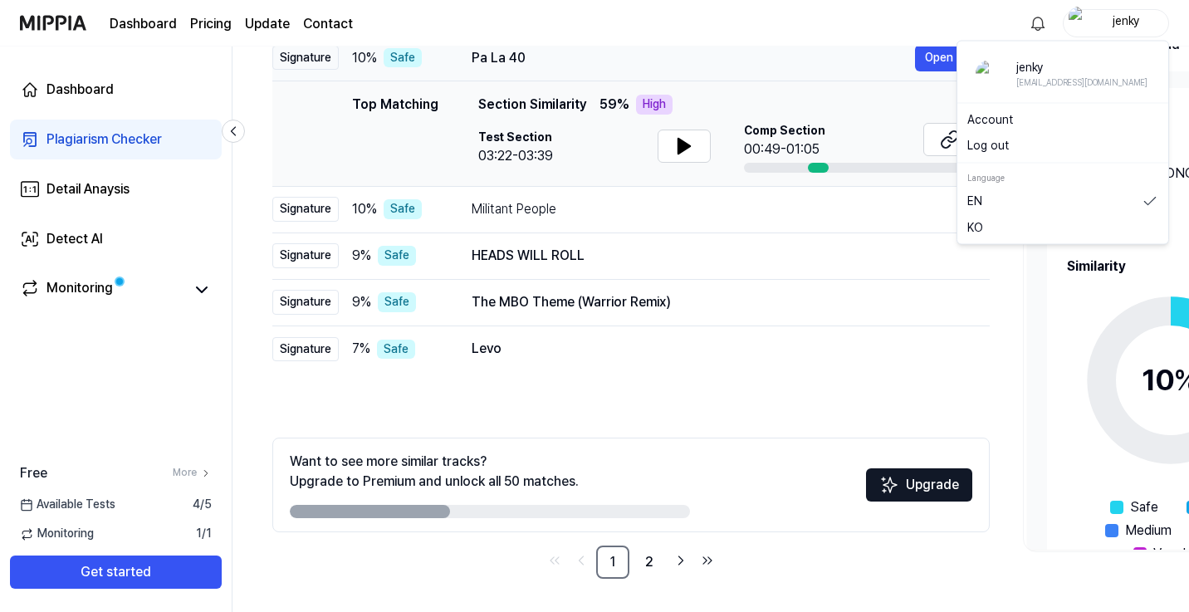
drag, startPoint x: 997, startPoint y: 147, endPoint x: 954, endPoint y: 73, distance: 85.2
click at [956, 73] on body "Dashboard Pricing Update Contact jenky Dashboard Plagiarism Checker Detail Anay…" at bounding box center [594, 81] width 1189 height 612
click at [987, 114] on link "Account" at bounding box center [1062, 119] width 191 height 17
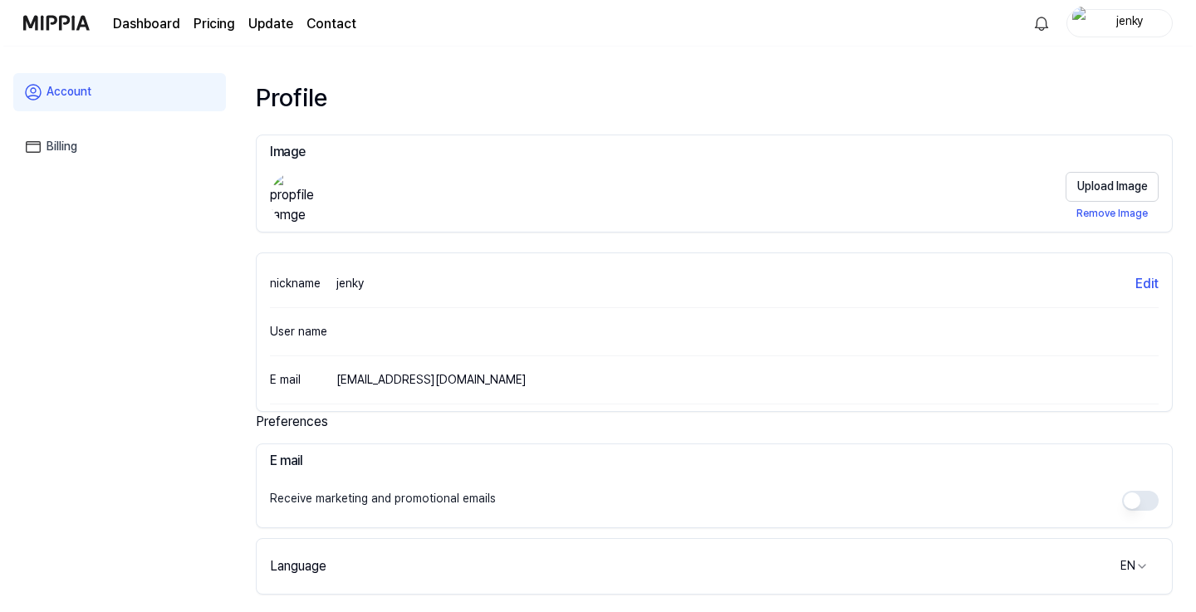
scroll to position [296, 0]
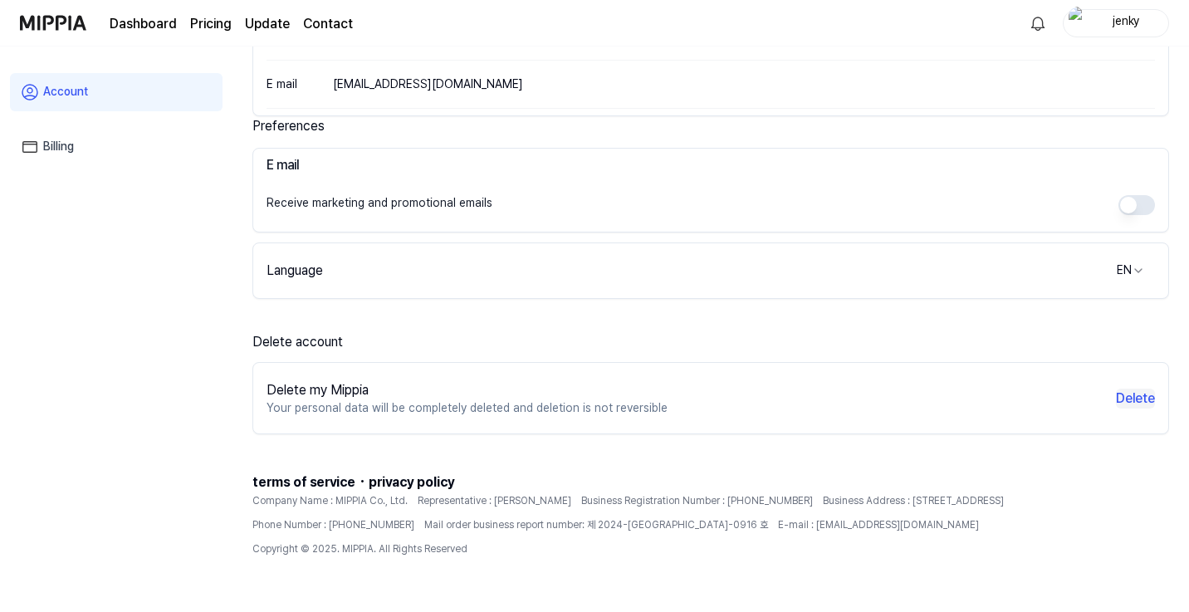
click at [1124, 399] on button "Delete" at bounding box center [1135, 399] width 39 height 20
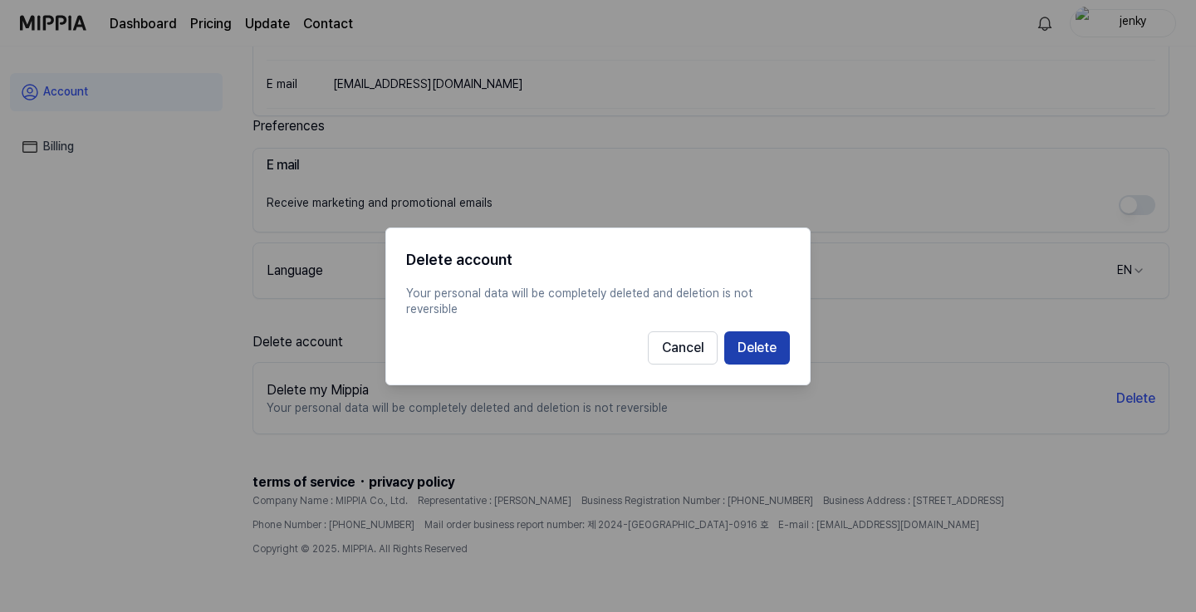
click at [776, 333] on button "Delete" at bounding box center [757, 347] width 66 height 33
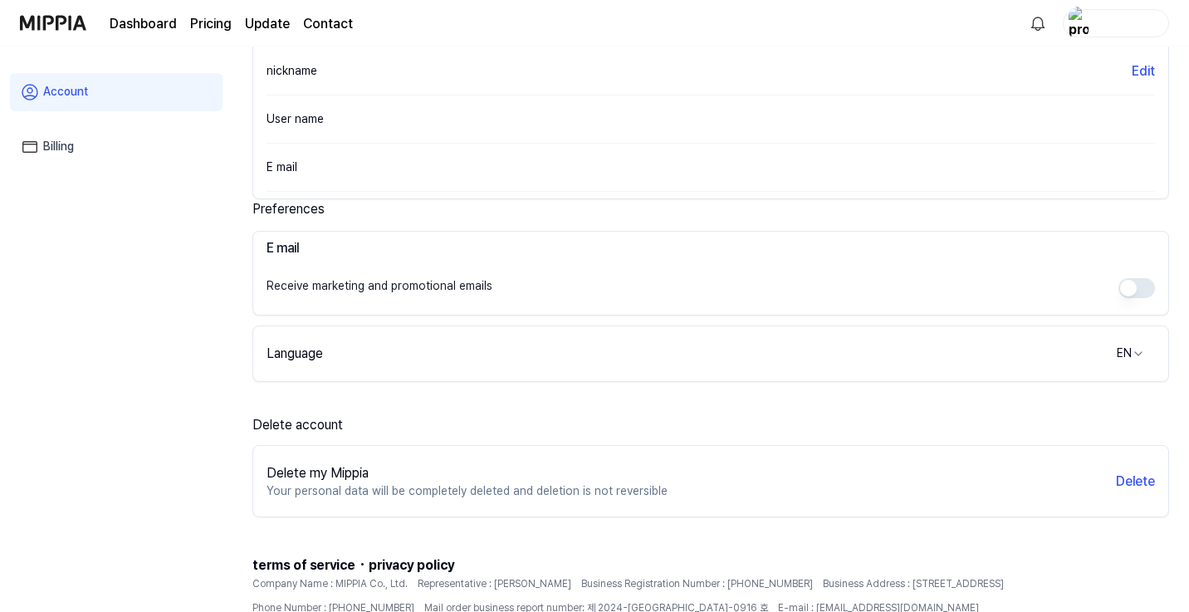
scroll to position [0, 0]
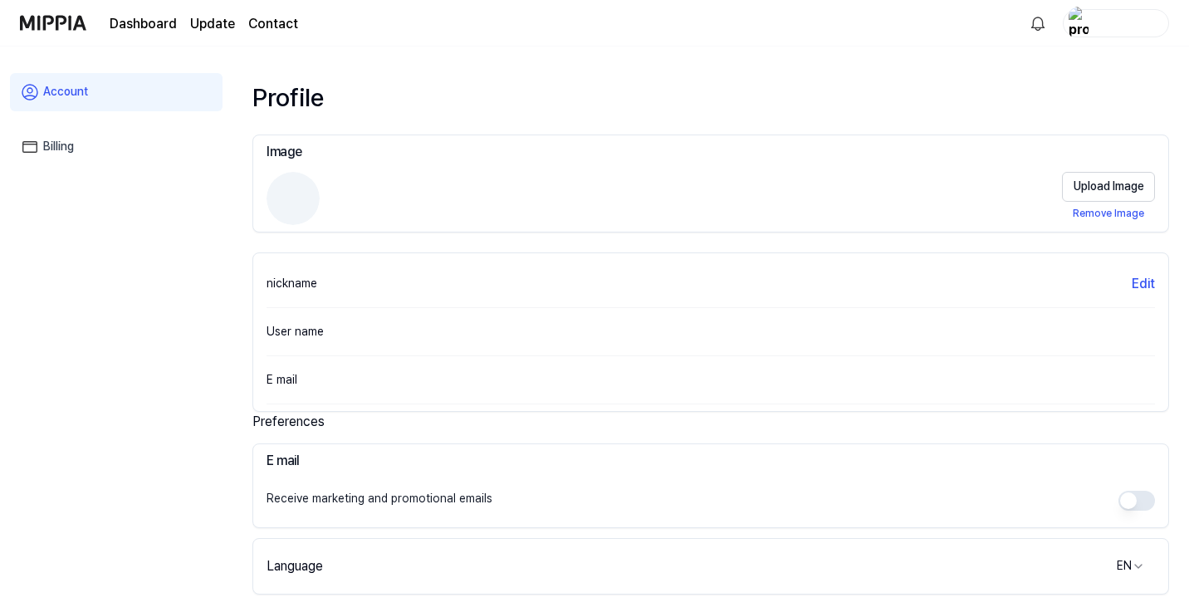
click at [150, 22] on link "Dashboard" at bounding box center [143, 24] width 67 height 20
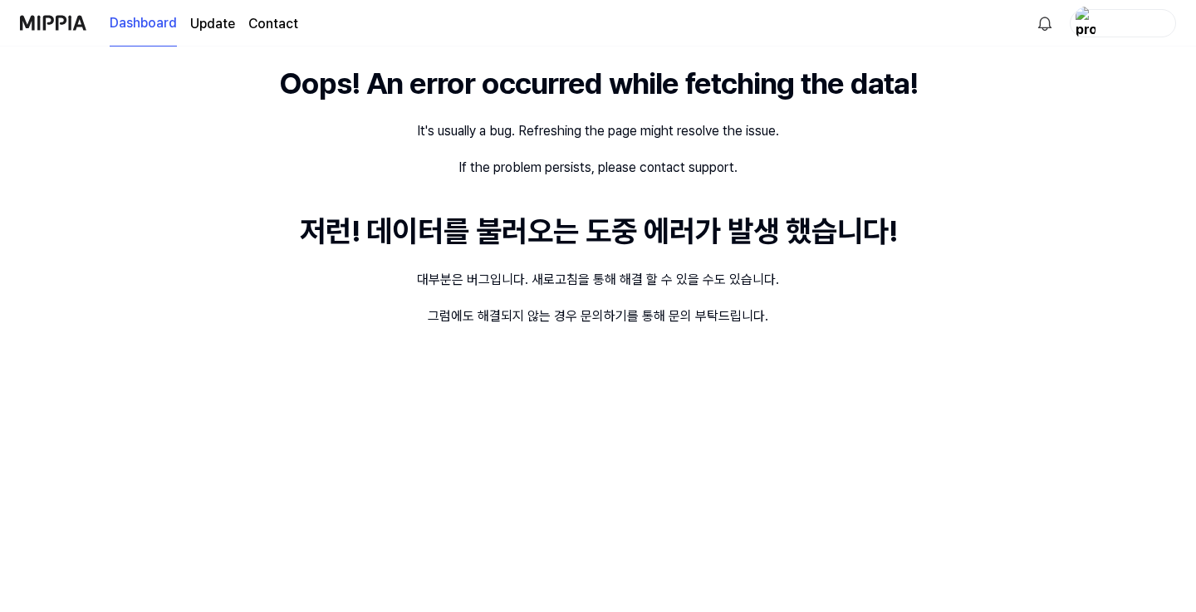
click at [58, 17] on img at bounding box center [53, 23] width 66 height 46
